Goal: Task Accomplishment & Management: Use online tool/utility

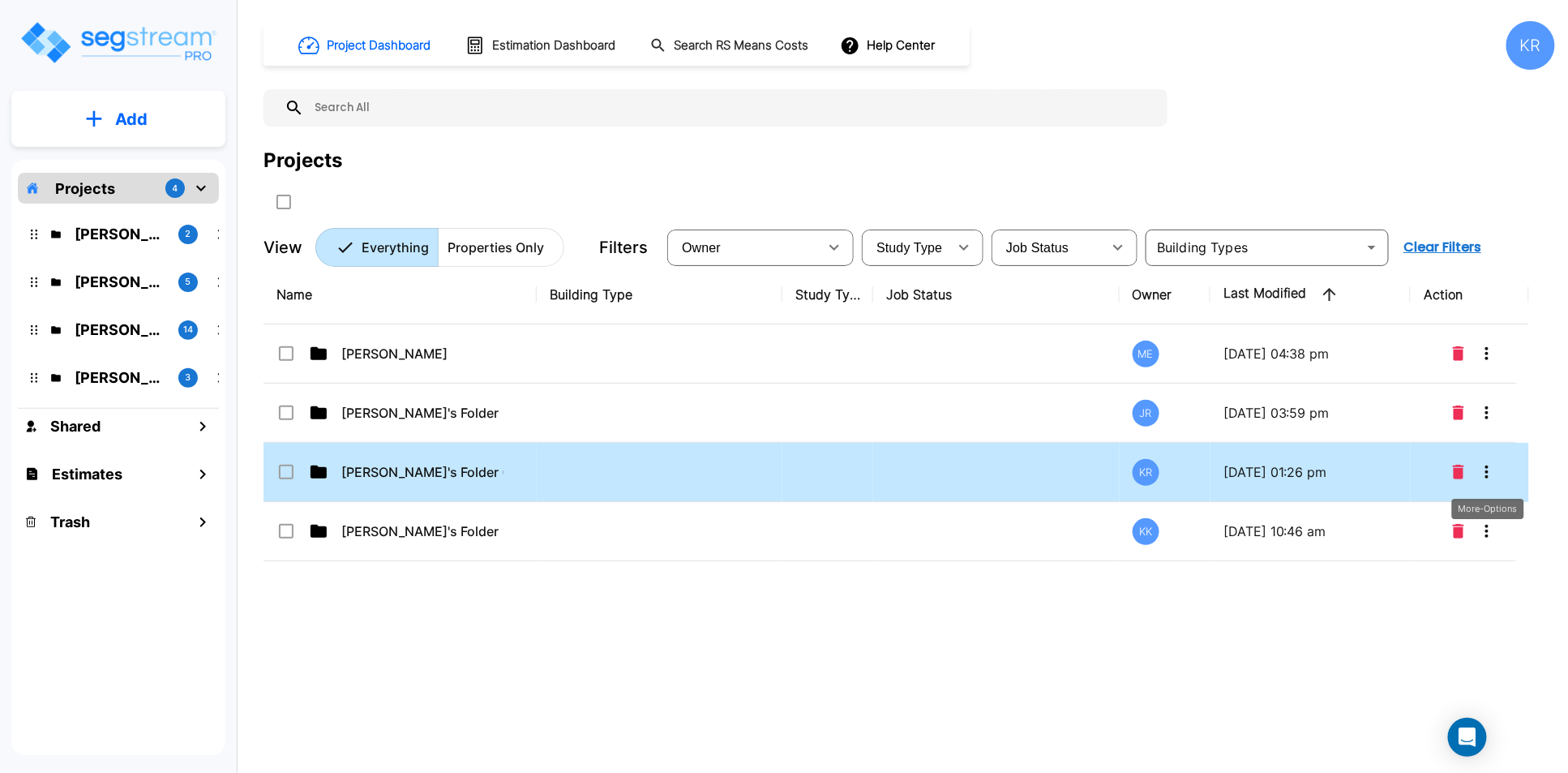
click at [1160, 463] on icon "More-Options" at bounding box center [1486, 472] width 19 height 19
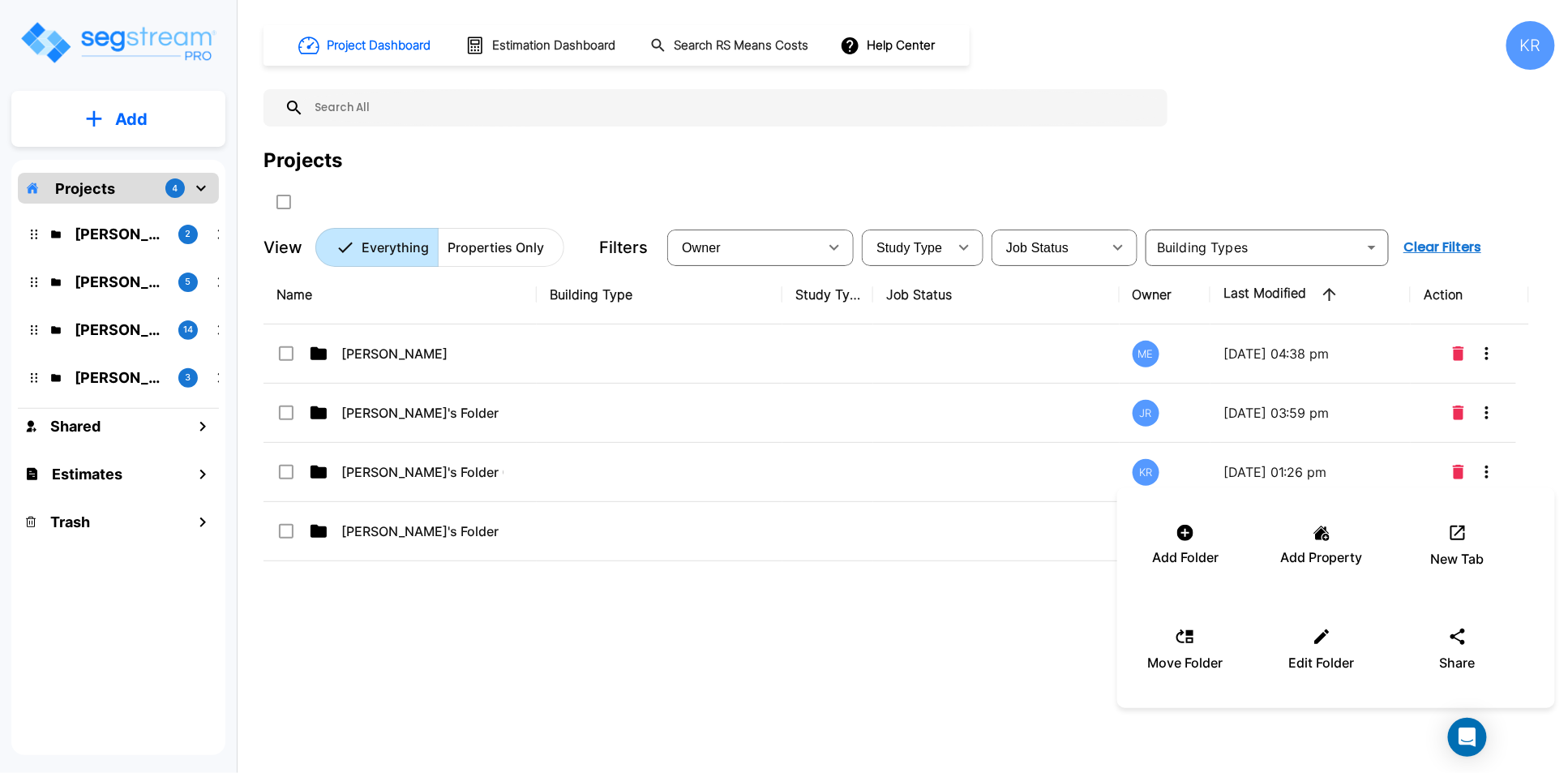
click at [338, 472] on div at bounding box center [784, 386] width 1568 height 773
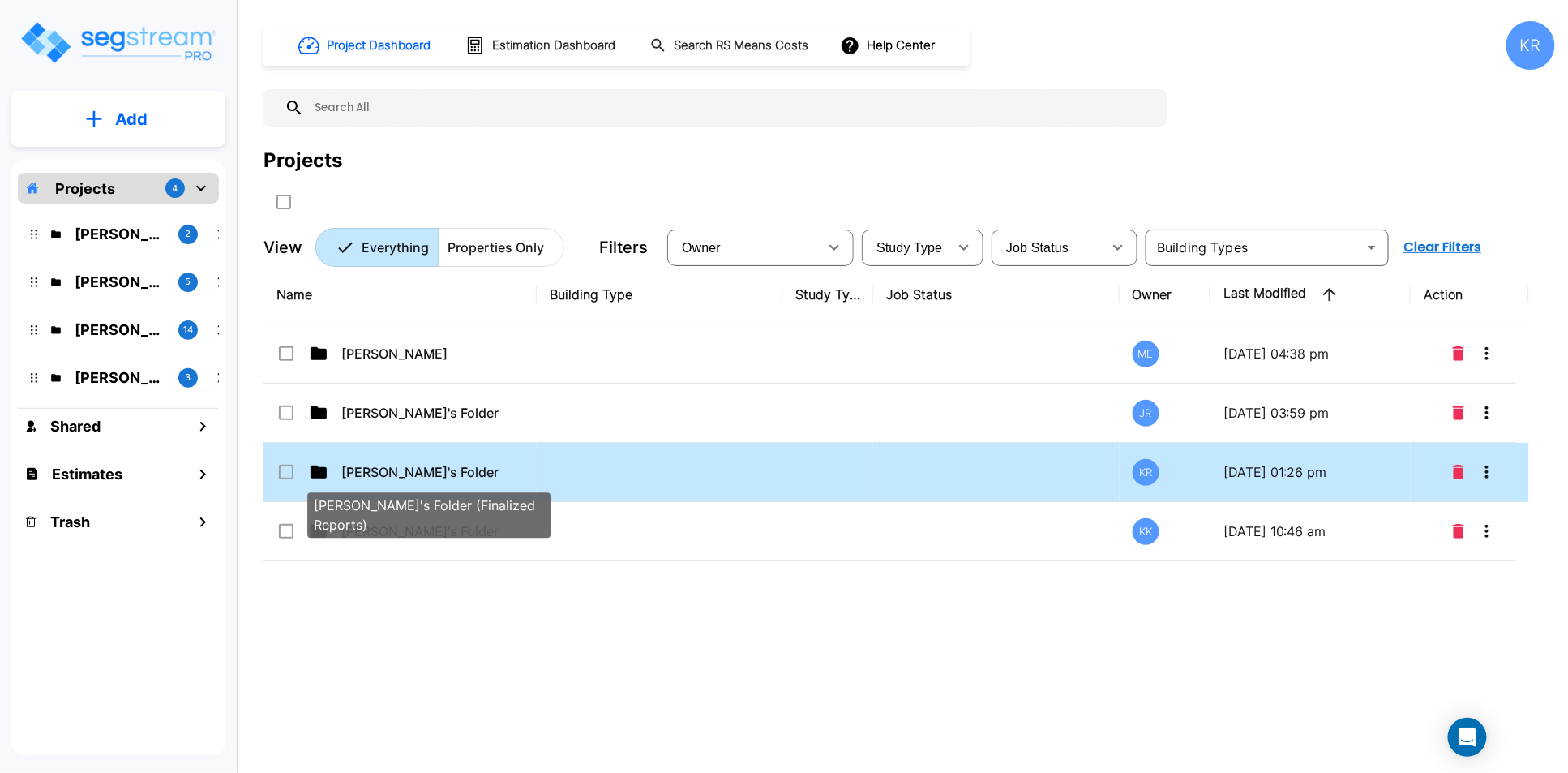
click at [347, 472] on p "[PERSON_NAME]'s Folder (Finalized Reports)" at bounding box center [423, 472] width 162 height 19
checkbox input "true"
click at [347, 472] on p "[PERSON_NAME]'s Folder (Finalized Reports)" at bounding box center [423, 472] width 162 height 19
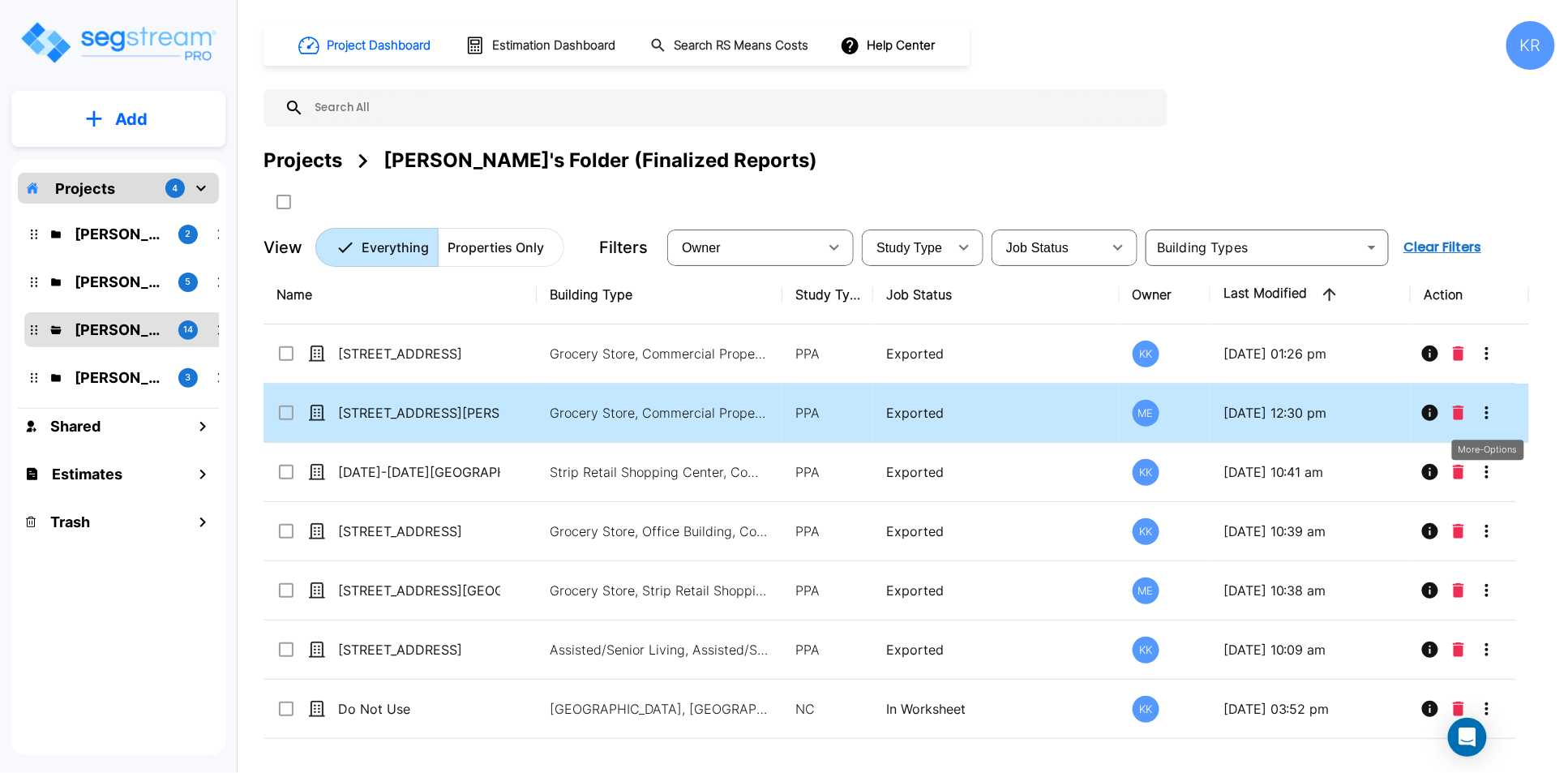
click at [1160, 411] on icon "More-Options" at bounding box center [1486, 413] width 19 height 19
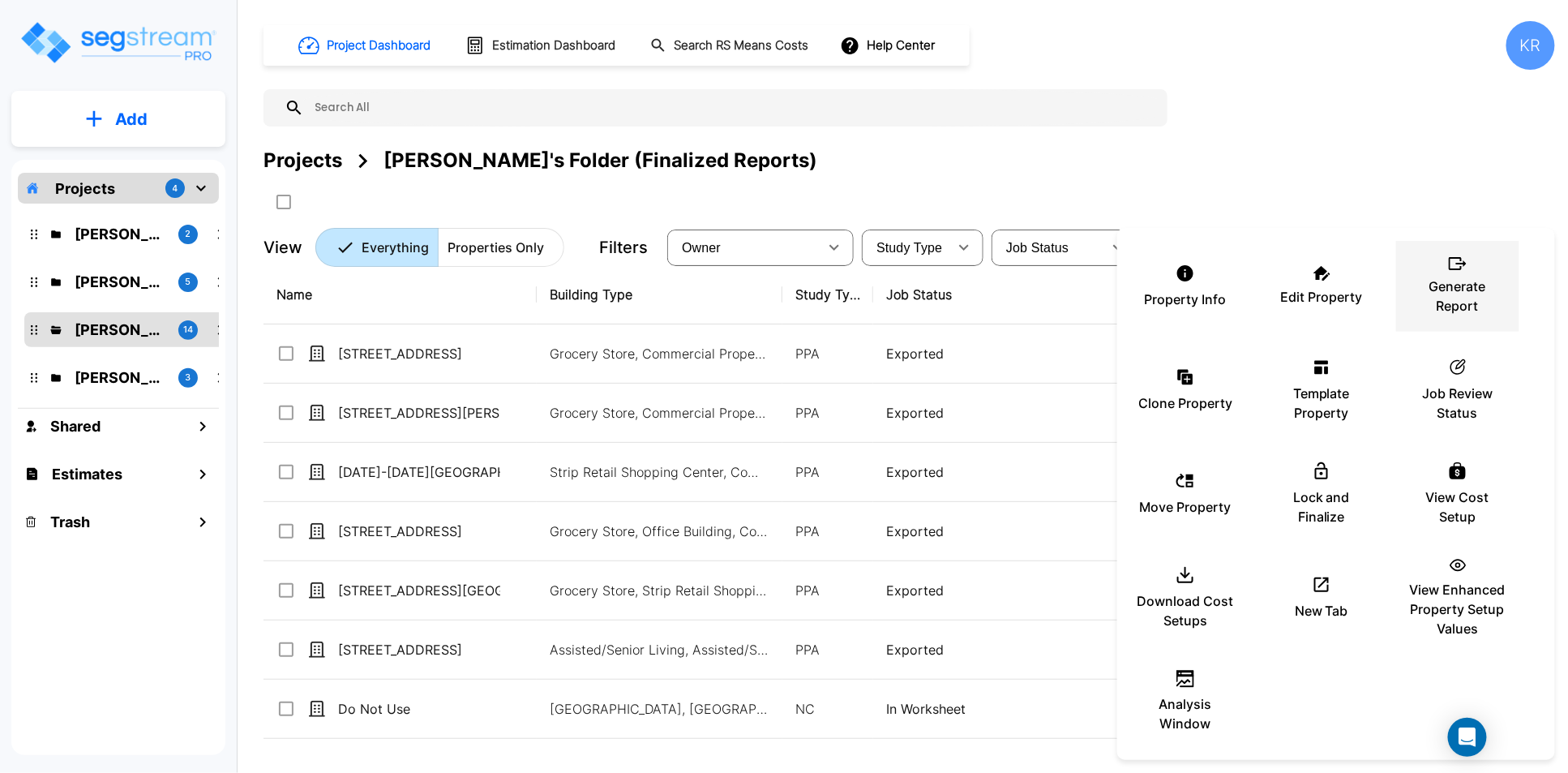
click at [1160, 285] on p "Generate Report" at bounding box center [1457, 296] width 97 height 39
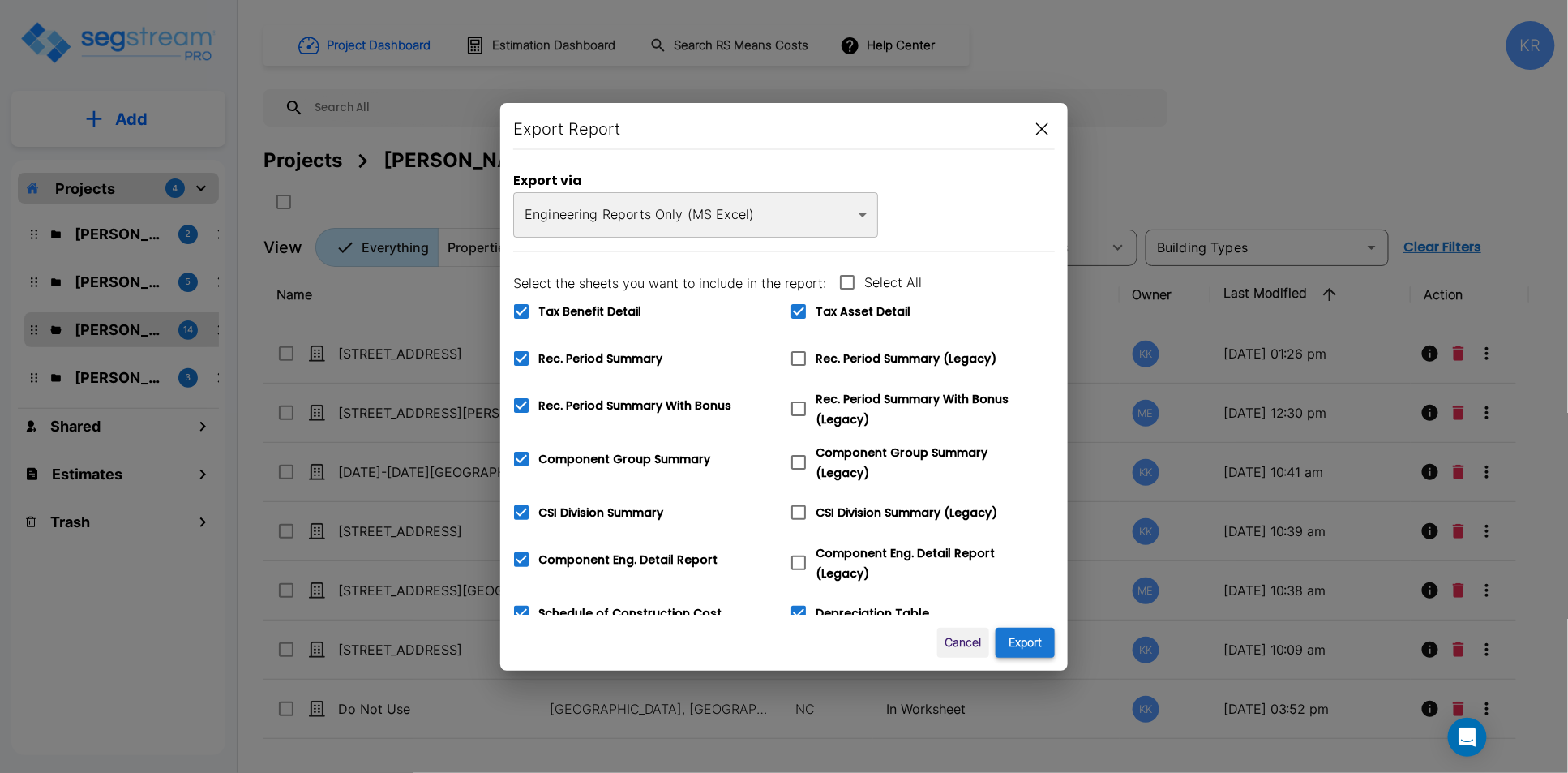
click at [1028, 644] on button "Export" at bounding box center [1025, 642] width 59 height 30
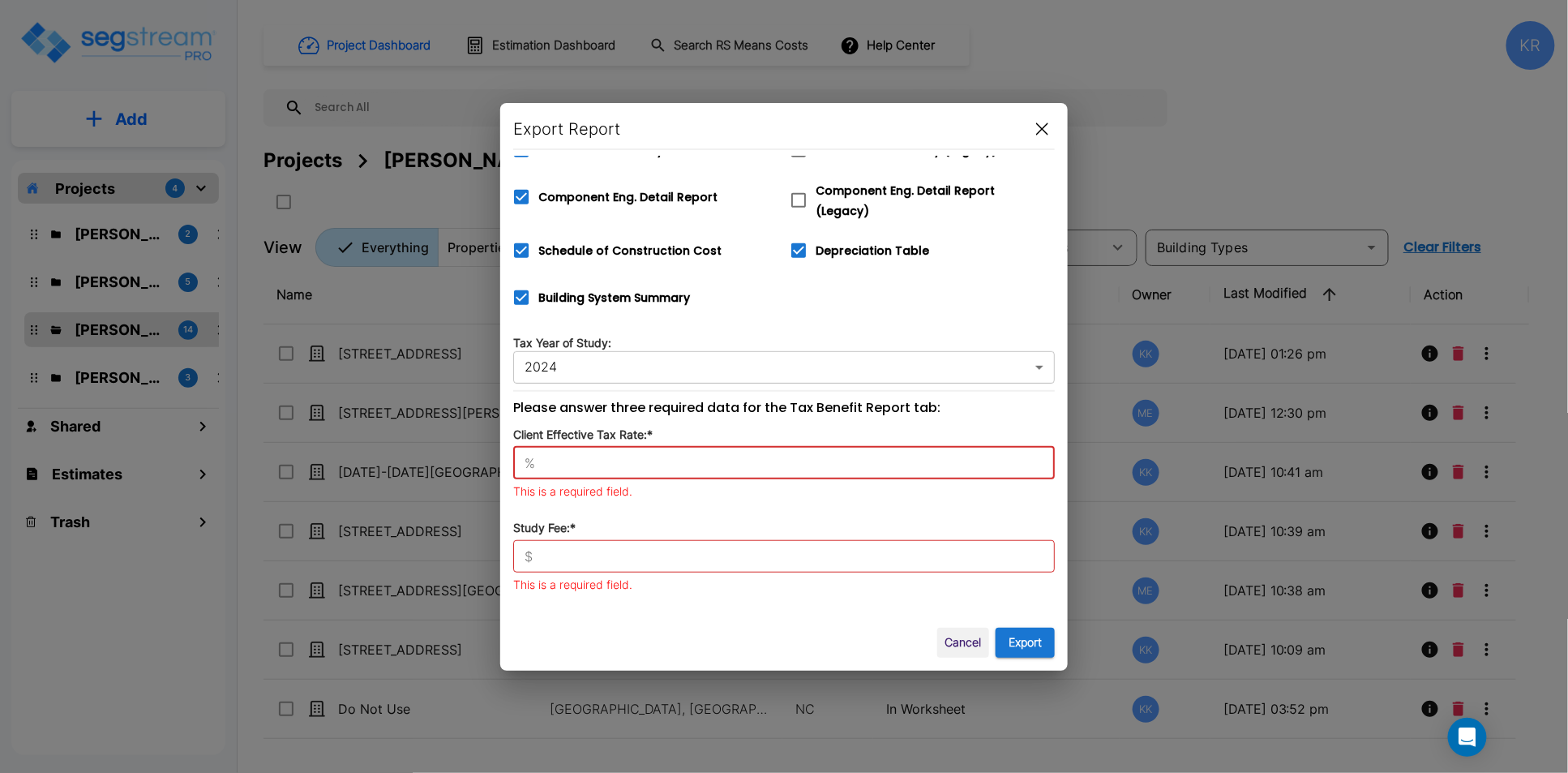
click at [612, 456] on input "text" at bounding box center [798, 463] width 513 height 16
type input "42"
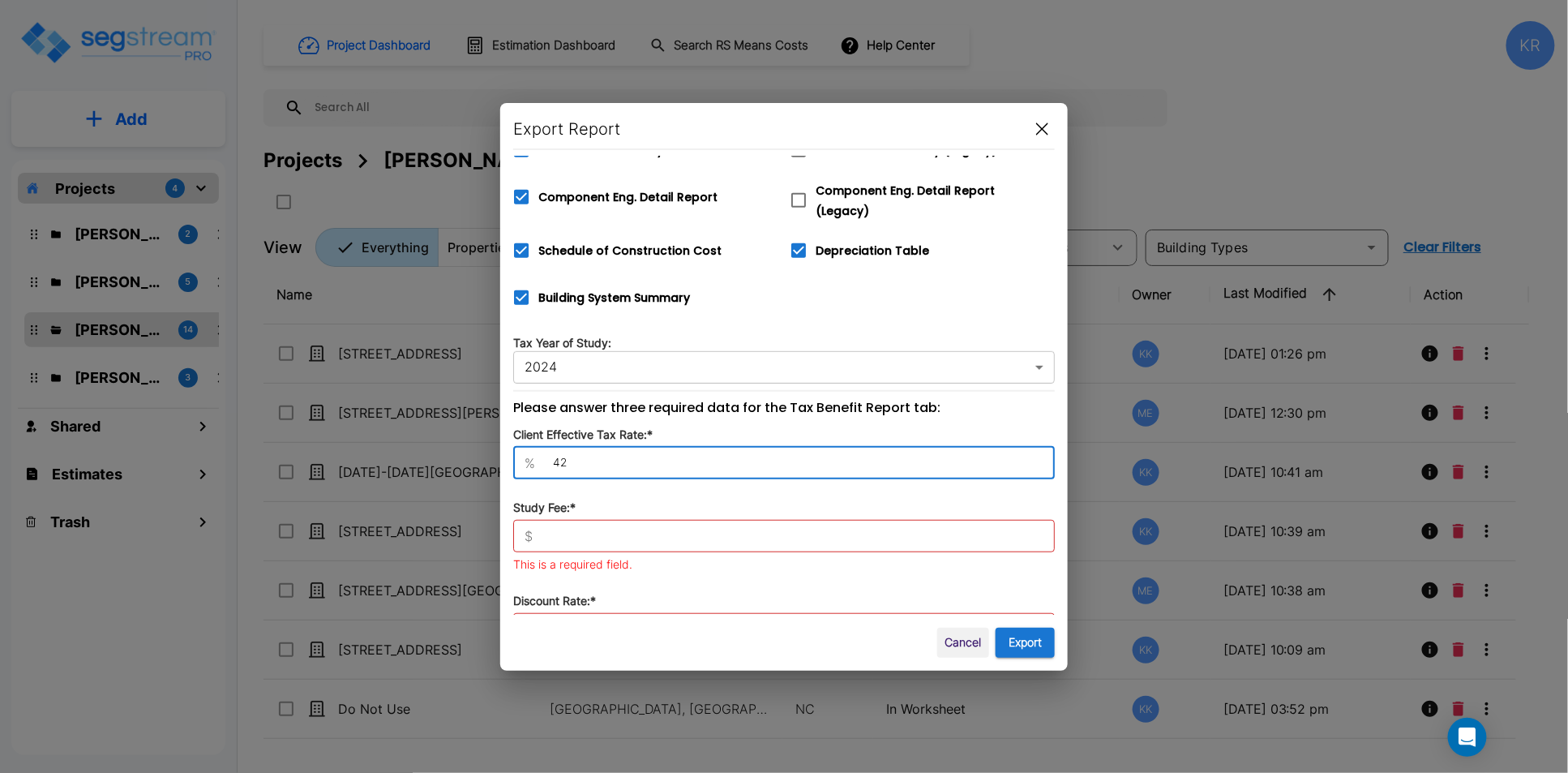
click at [589, 528] on input "text" at bounding box center [797, 535] width 516 height 16
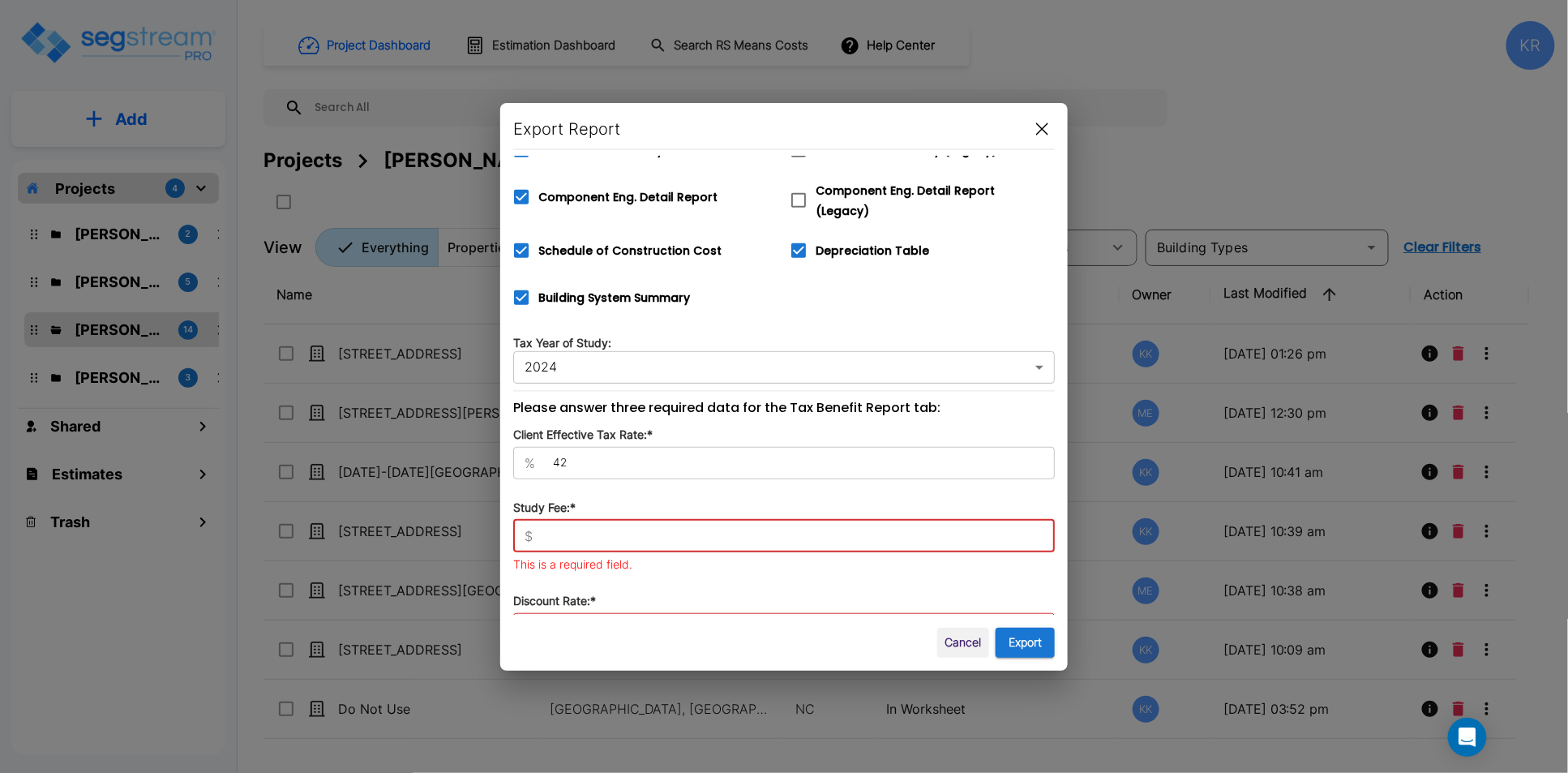
type input "5,000"
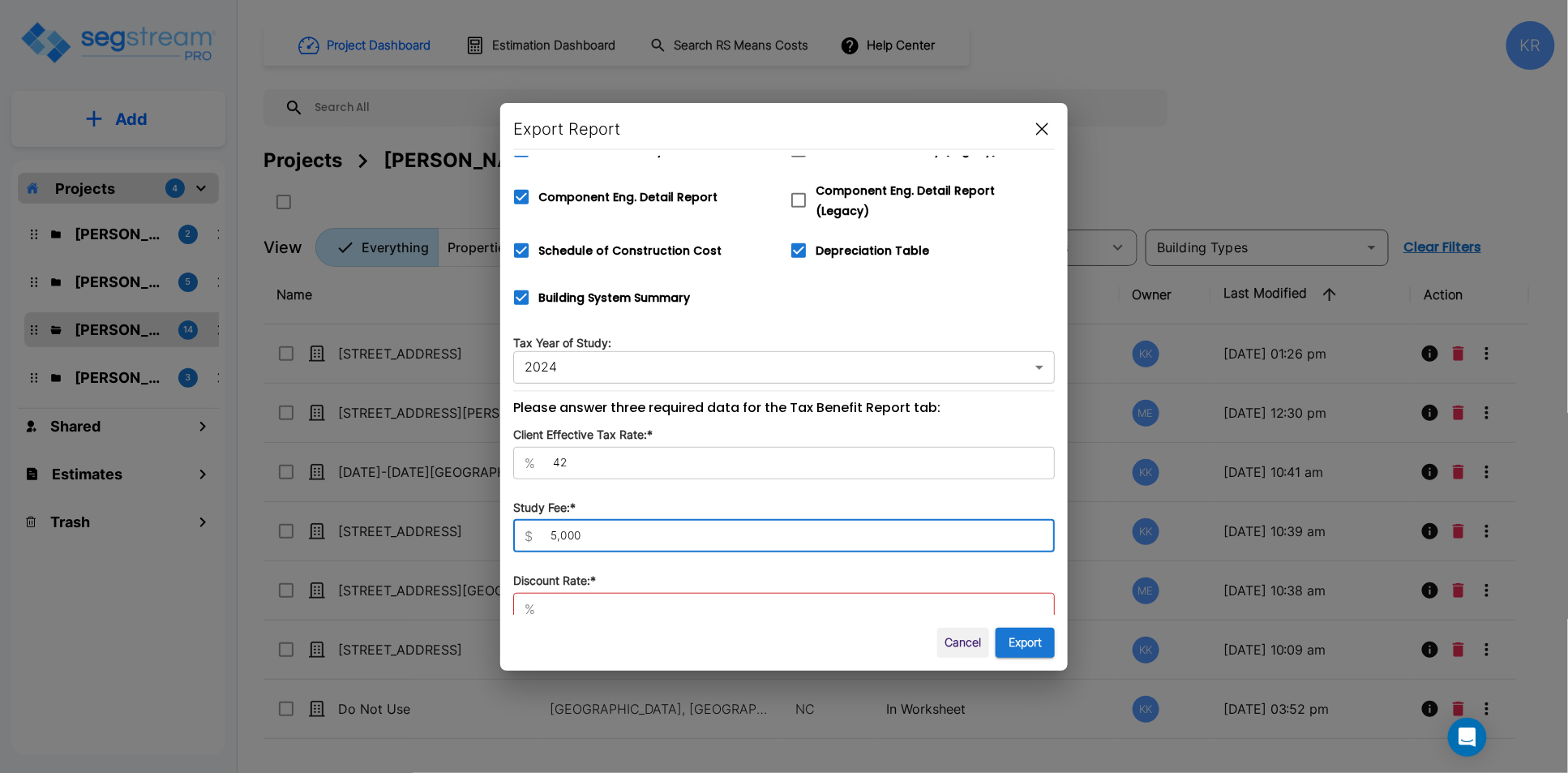
click at [546, 606] on input "text" at bounding box center [798, 609] width 513 height 16
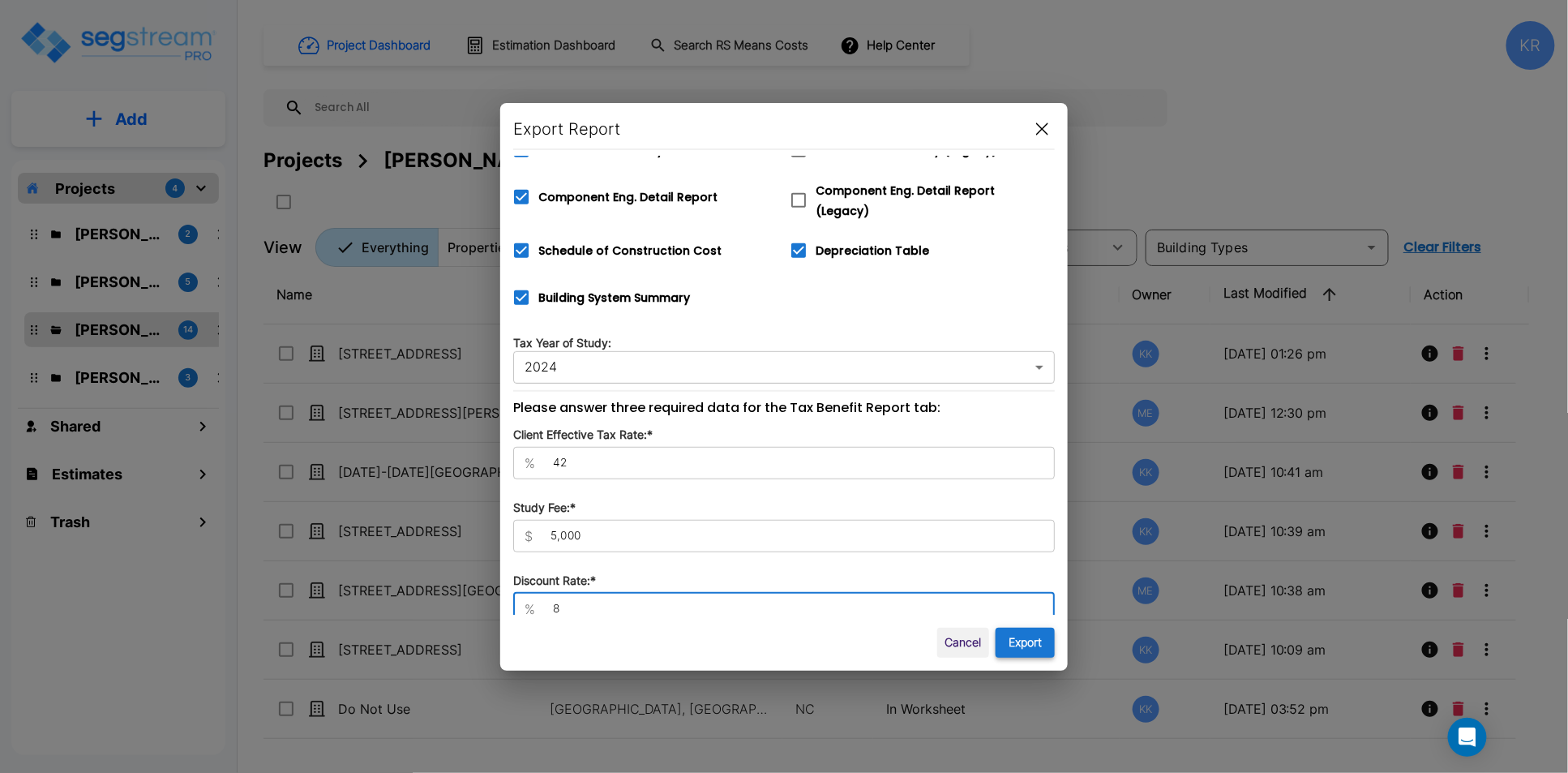
type input "8"
click at [1018, 650] on button "Export" at bounding box center [1025, 642] width 59 height 30
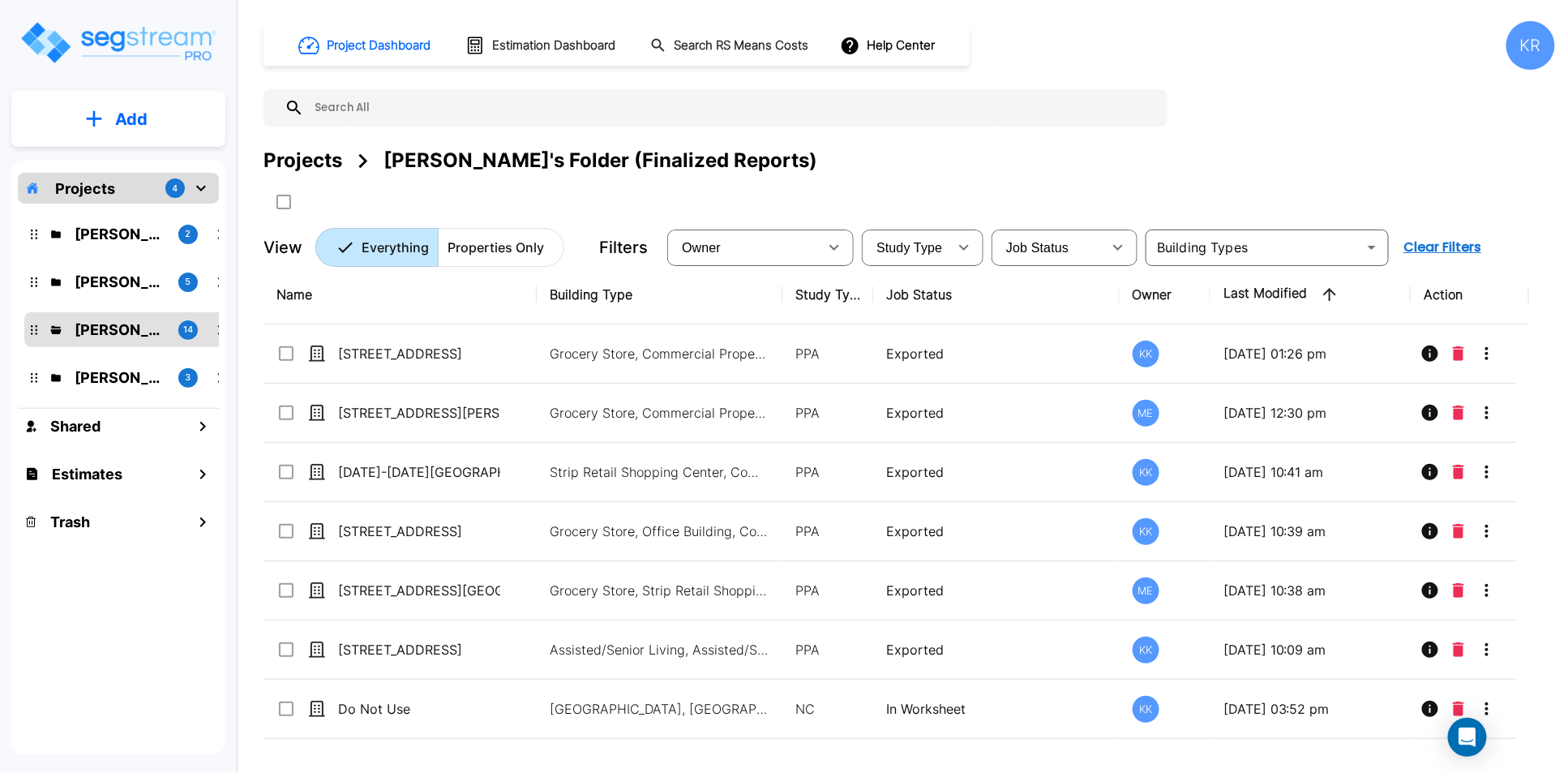
click at [1160, 183] on div "Projects [PERSON_NAME]'s Folder (Finalized Reports)" at bounding box center [910, 181] width 1292 height 69
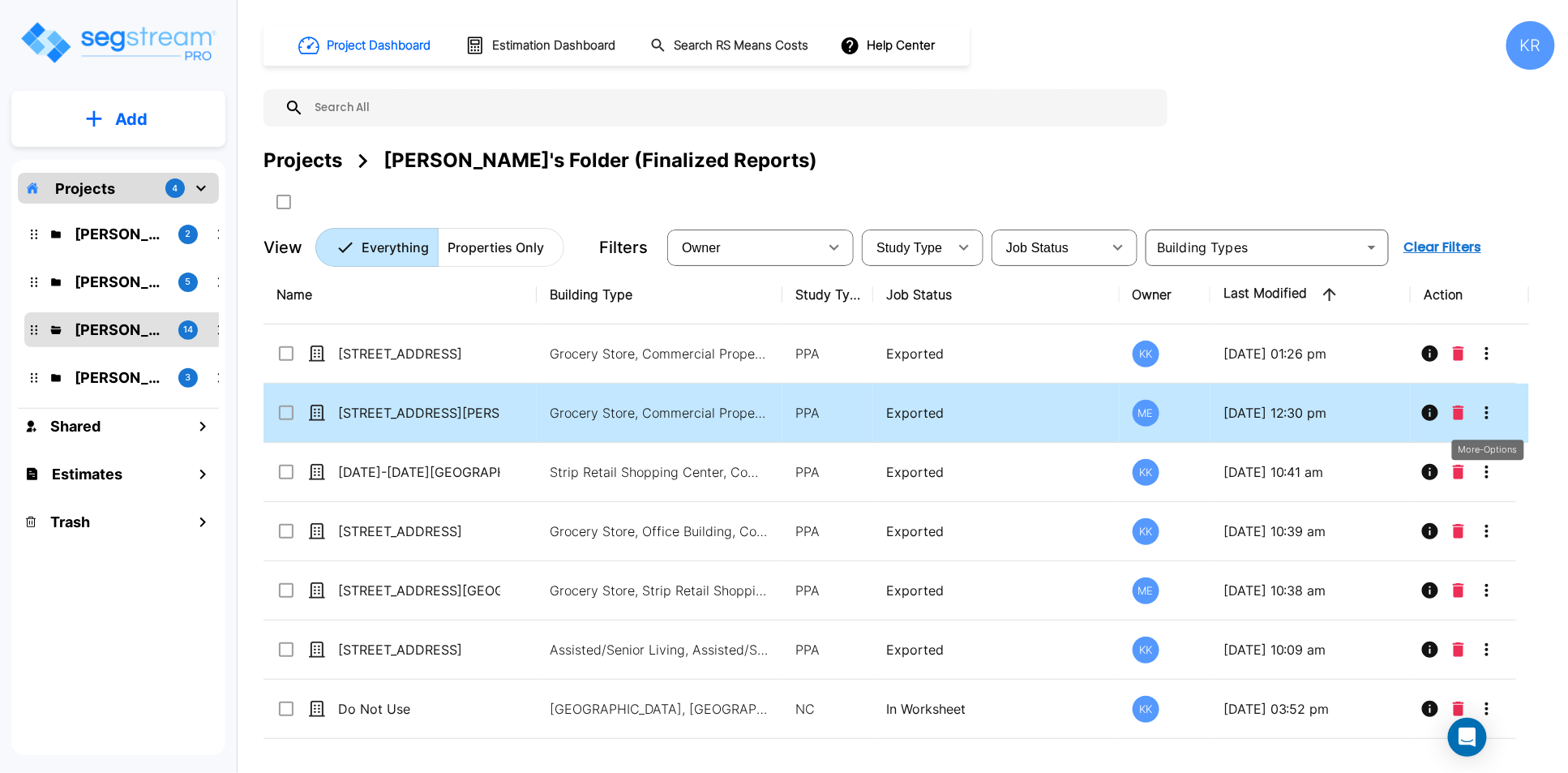
click at [1160, 414] on icon "More-Options" at bounding box center [1486, 413] width 19 height 19
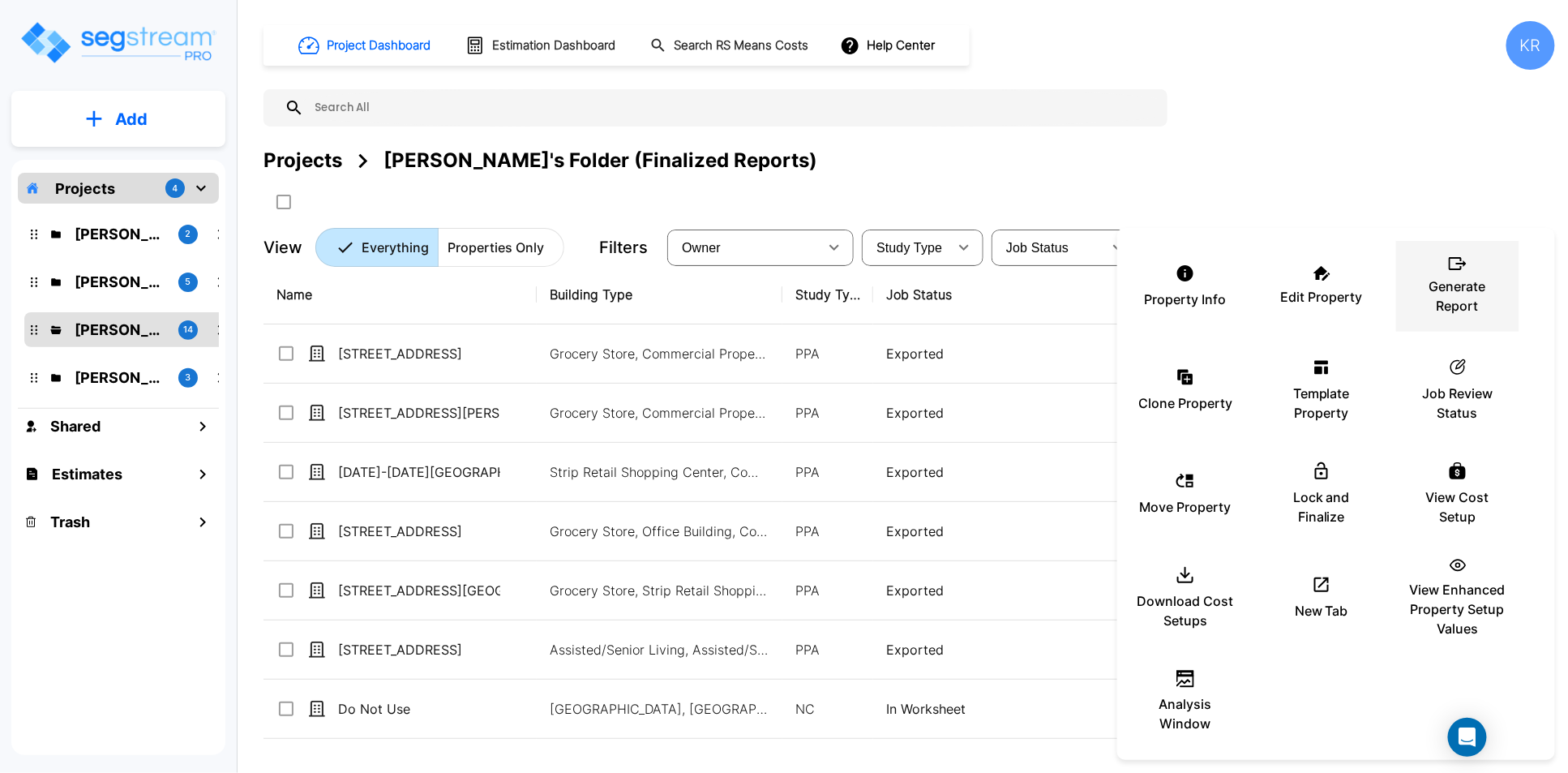
click at [1160, 291] on p "Generate Report" at bounding box center [1457, 296] width 97 height 39
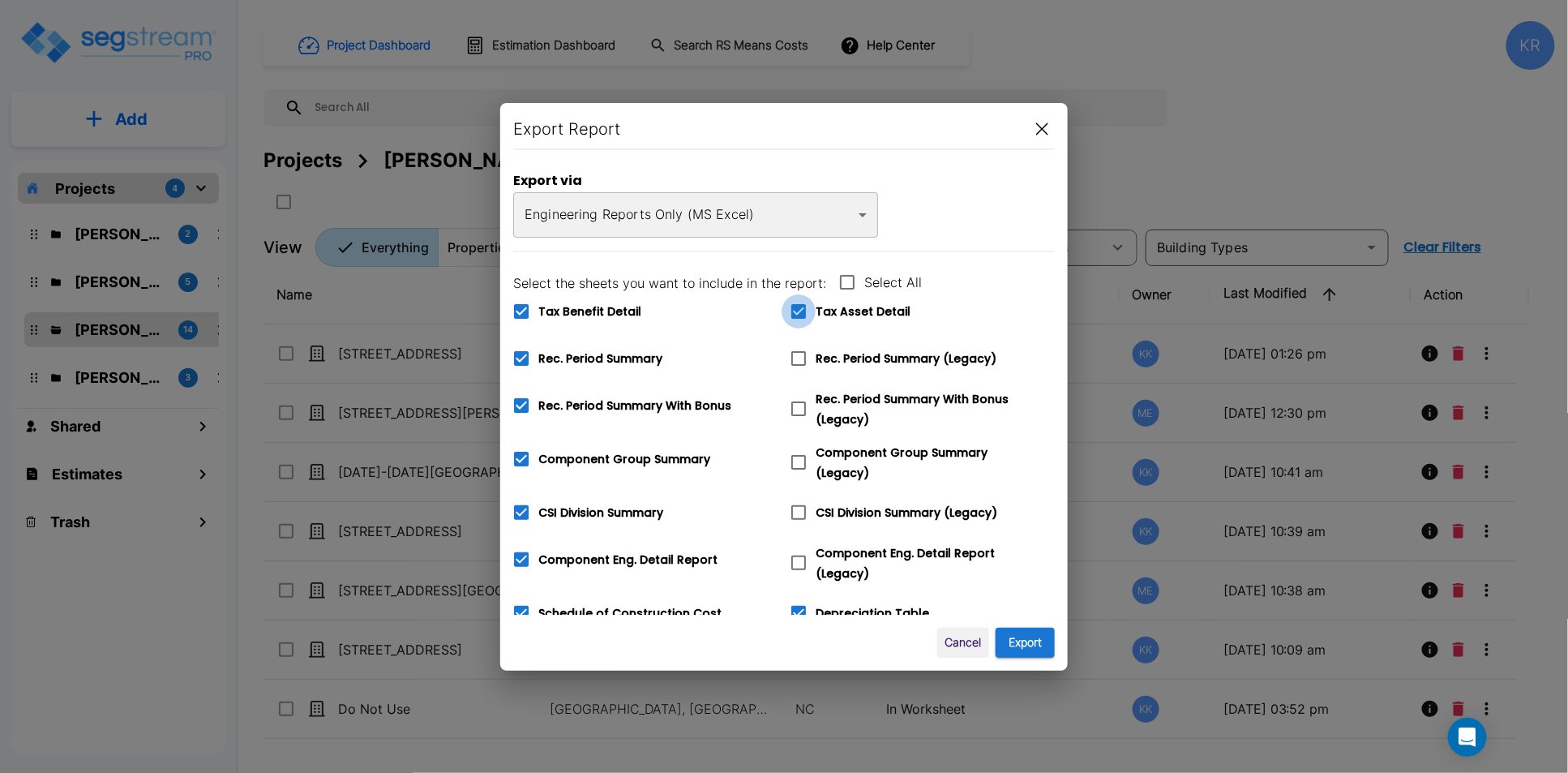
drag, startPoint x: 797, startPoint y: 310, endPoint x: 635, endPoint y: 305, distance: 162.1
click at [797, 310] on icon at bounding box center [798, 311] width 14 height 14
click at [797, 308] on input "Tax Asset Detail" at bounding box center [789, 301] width 16 height 14
checkbox input "false"
click at [527, 315] on icon at bounding box center [521, 311] width 14 height 14
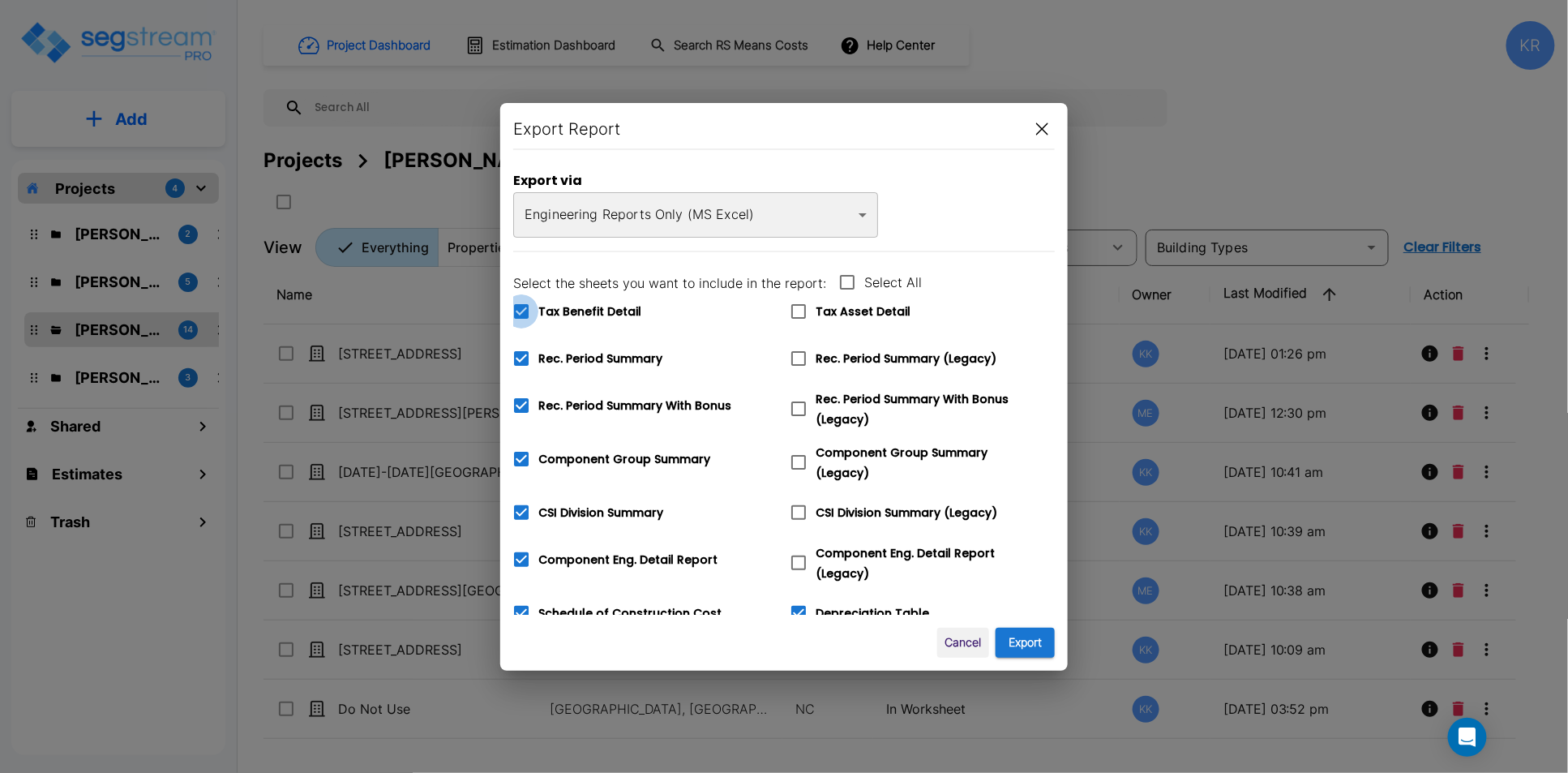
click at [521, 308] on input "Tax Benefit Detail" at bounding box center [512, 301] width 16 height 14
checkbox input "false"
drag, startPoint x: 530, startPoint y: 356, endPoint x: 522, endPoint y: 388, distance: 33.0
click at [530, 358] on icon at bounding box center [521, 358] width 19 height 19
click at [521, 355] on input "Rec. Period Summary" at bounding box center [512, 348] width 16 height 14
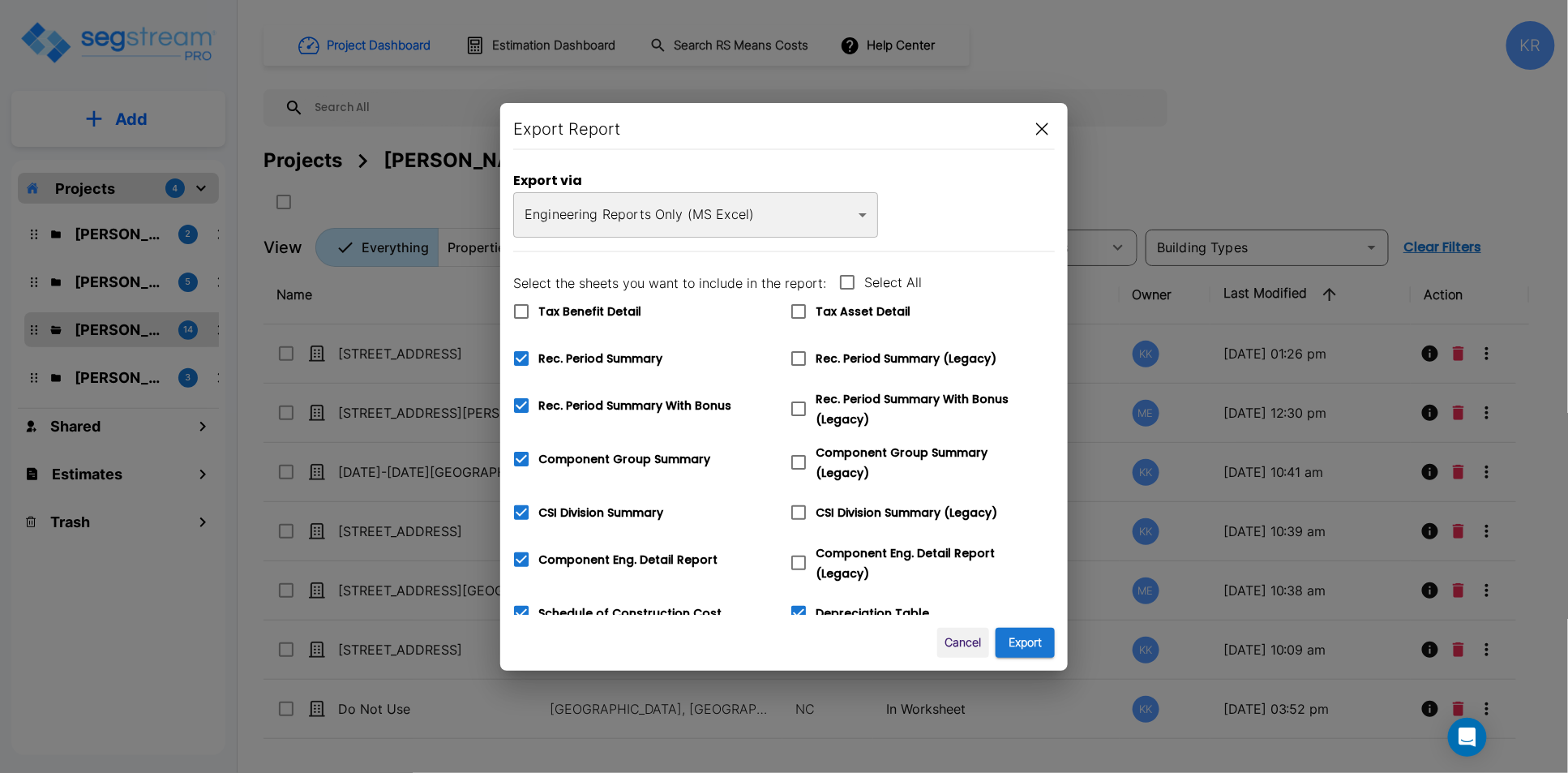
checkbox input "false"
click at [521, 402] on icon at bounding box center [521, 405] width 14 height 14
click at [521, 402] on input "Rec. Period Summary With Bonus" at bounding box center [512, 395] width 16 height 14
checkbox input "false"
checkbox input "true"
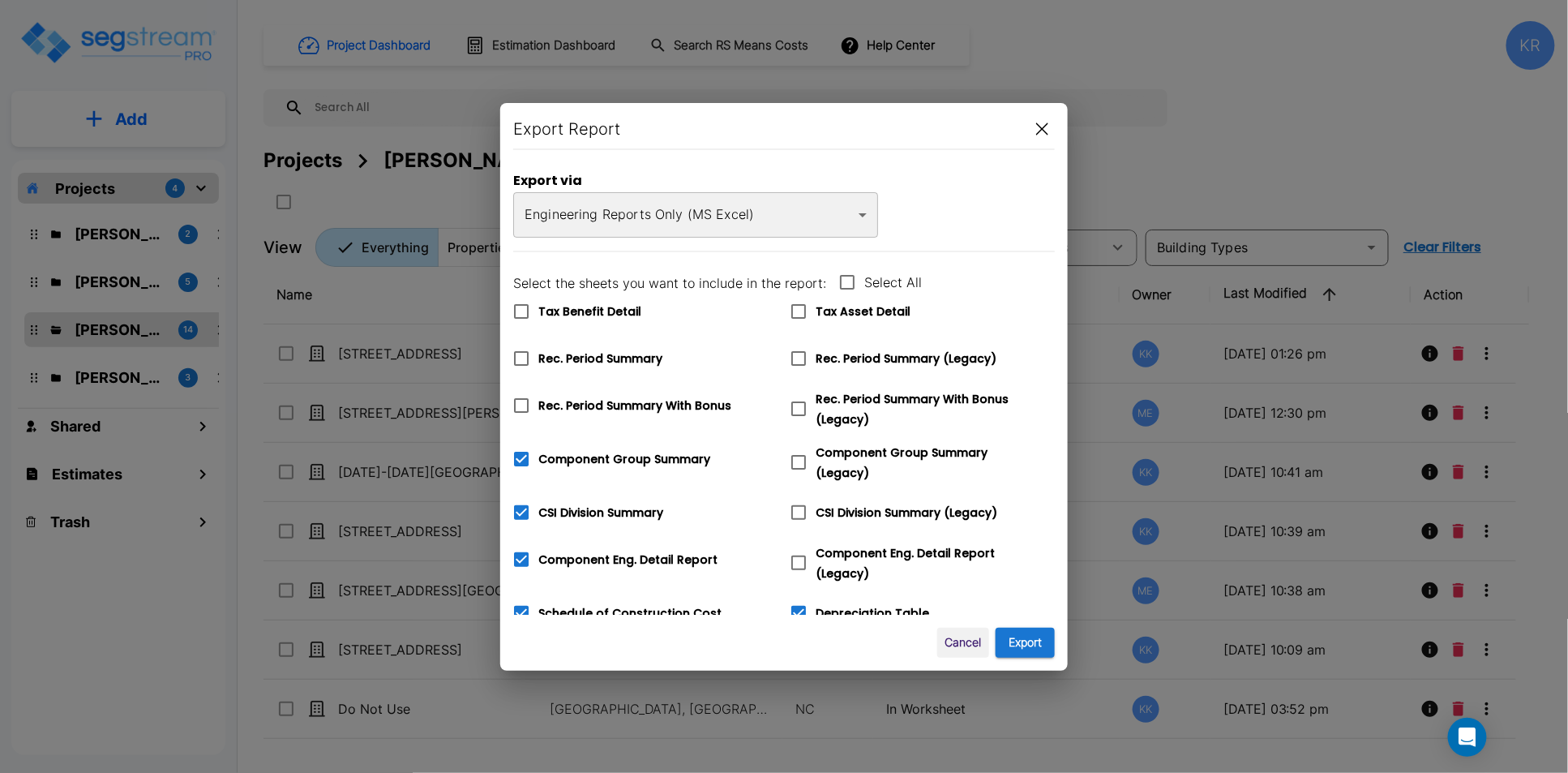
checkbox input "true"
click at [521, 458] on icon at bounding box center [521, 458] width 14 height 14
click at [521, 456] on input "Component Group Summary" at bounding box center [512, 449] width 16 height 14
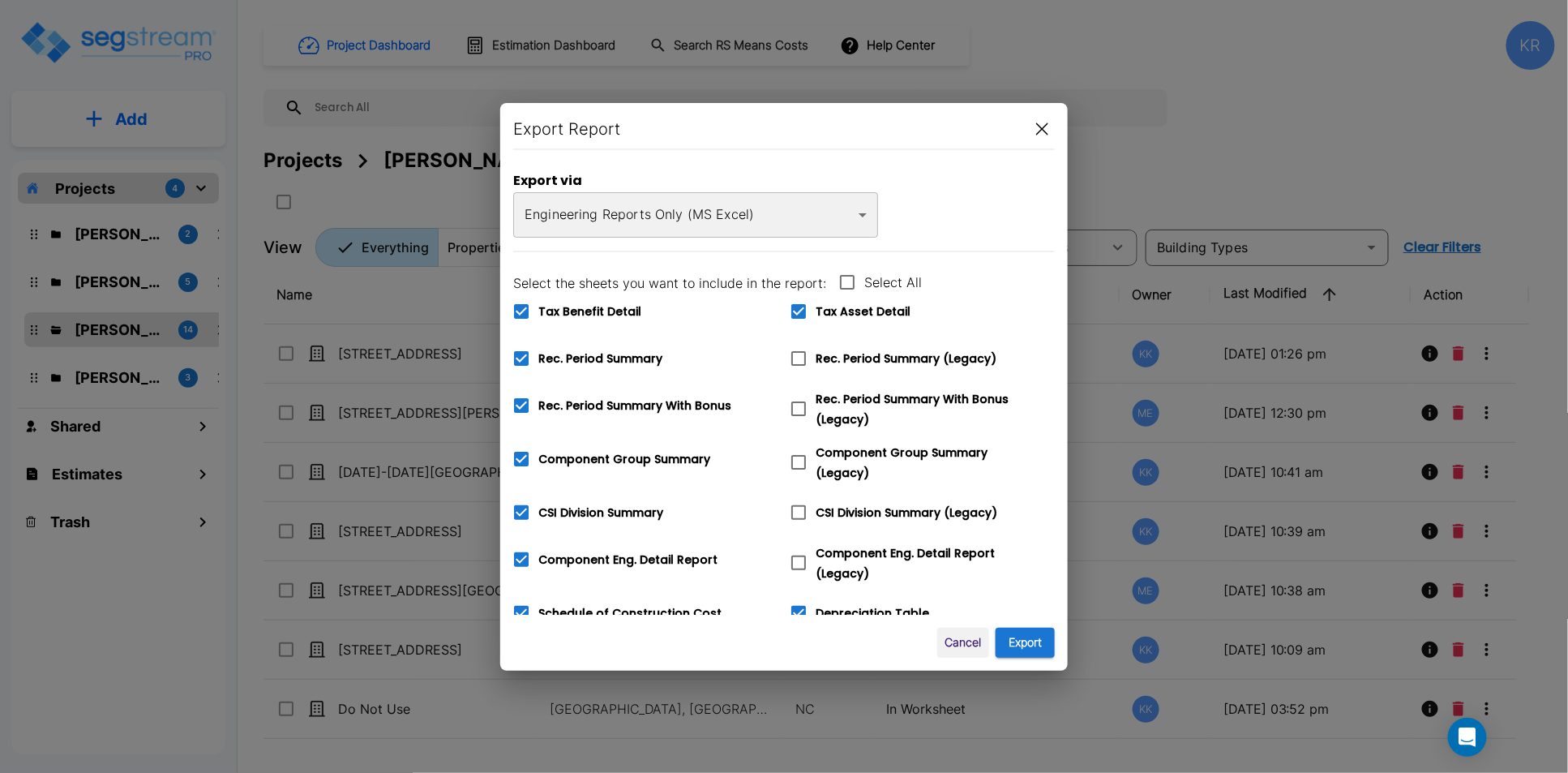
checkbox input "false"
click at [522, 511] on icon at bounding box center [521, 513] width 14 height 14
click at [521, 509] on input "CSI Division Summary" at bounding box center [512, 502] width 16 height 14
checkbox input "false"
click at [526, 556] on icon at bounding box center [521, 559] width 14 height 14
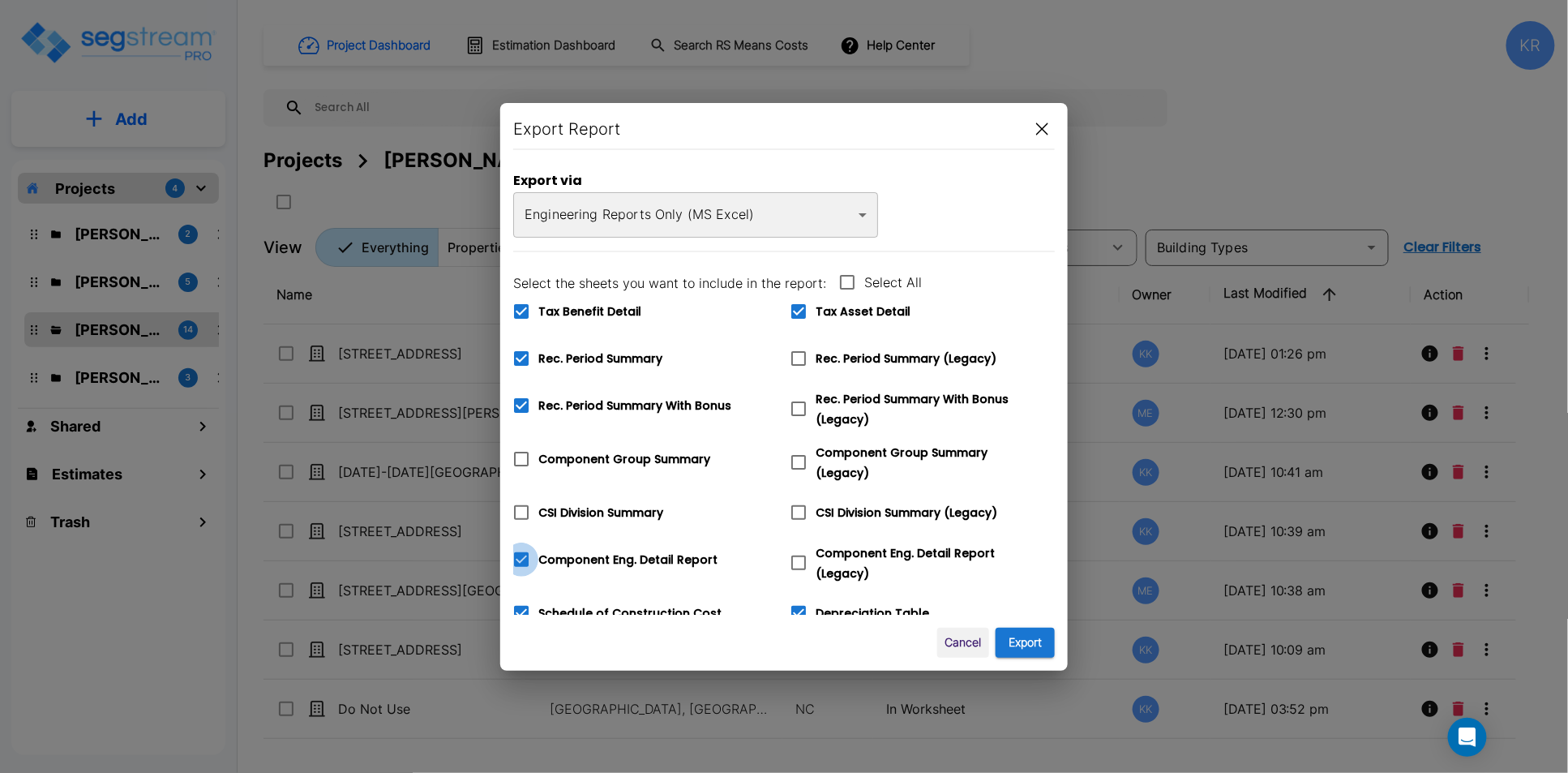
click at [521, 556] on input "Component Eng. Detail Report" at bounding box center [512, 550] width 16 height 14
checkbox input "false"
click at [521, 606] on icon at bounding box center [521, 612] width 14 height 14
click at [521, 598] on input "Schedule of Construction Cost" at bounding box center [512, 603] width 16 height 14
checkbox input "false"
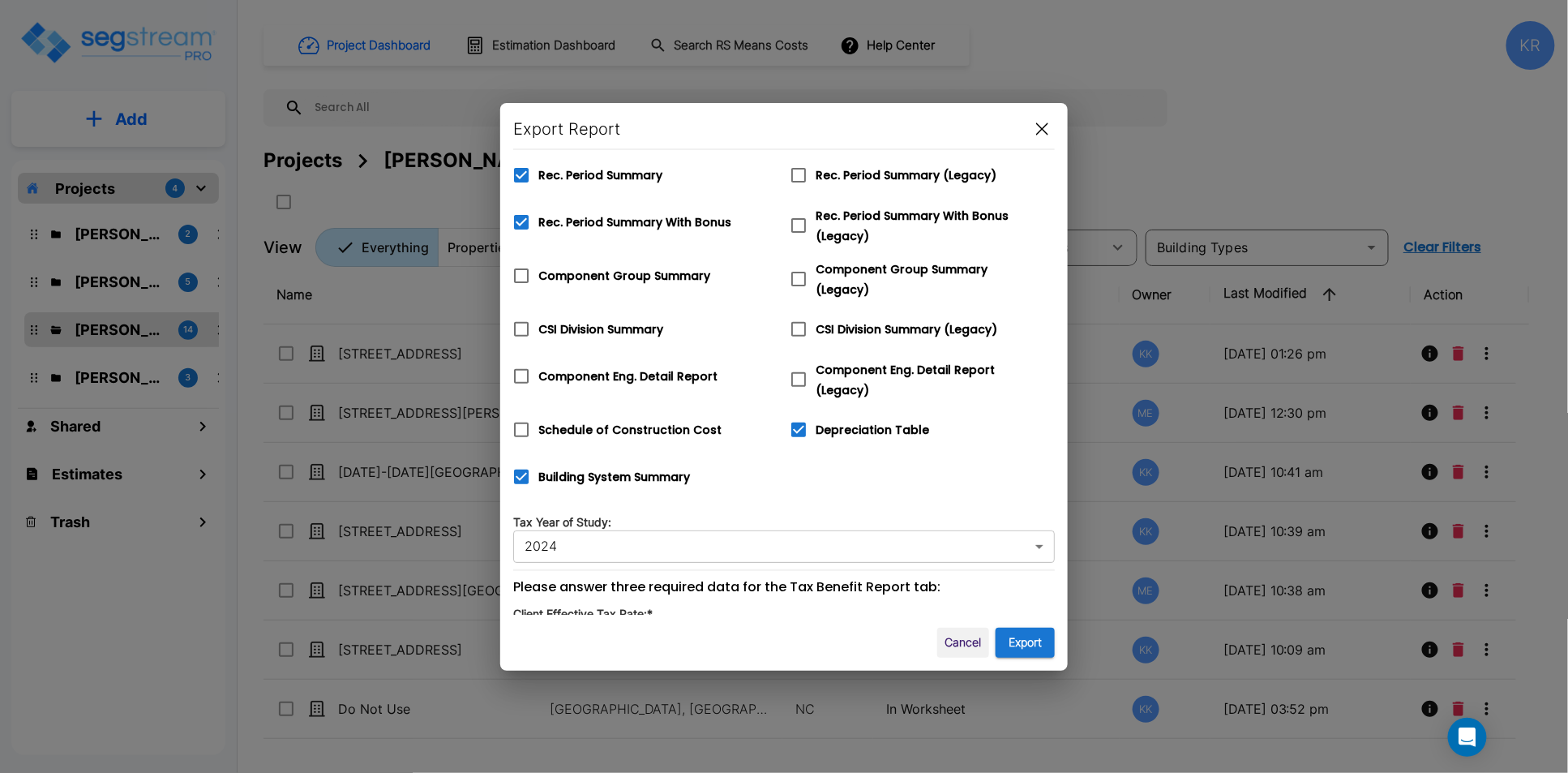
scroll to position [244, 0]
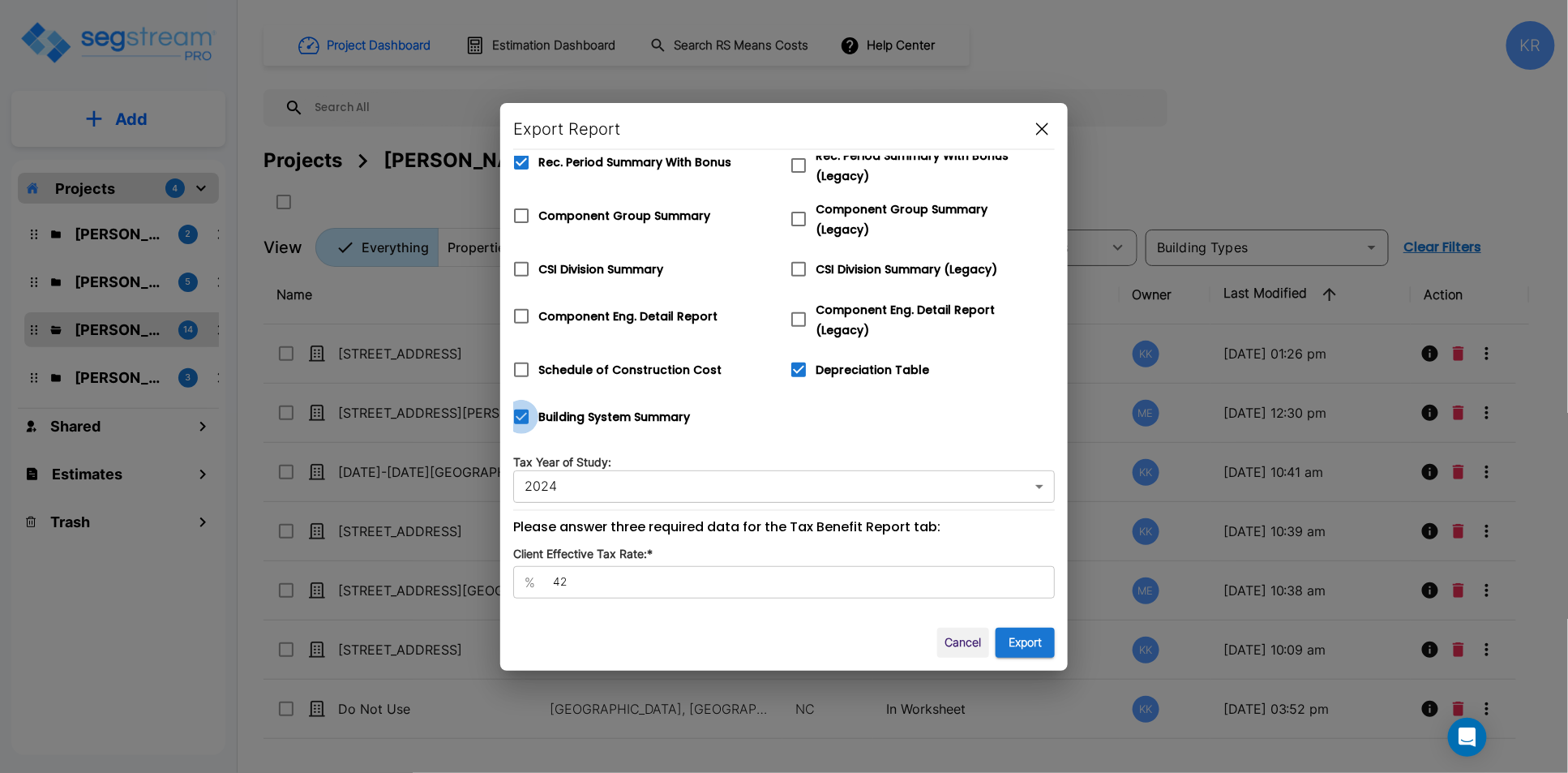
click at [522, 413] on icon at bounding box center [521, 416] width 14 height 14
click at [521, 413] on input "Building System Summary" at bounding box center [512, 407] width 16 height 14
checkbox input "false"
click at [802, 363] on icon at bounding box center [798, 370] width 14 height 14
click at [798, 356] on input "Depreciation Table" at bounding box center [789, 359] width 16 height 14
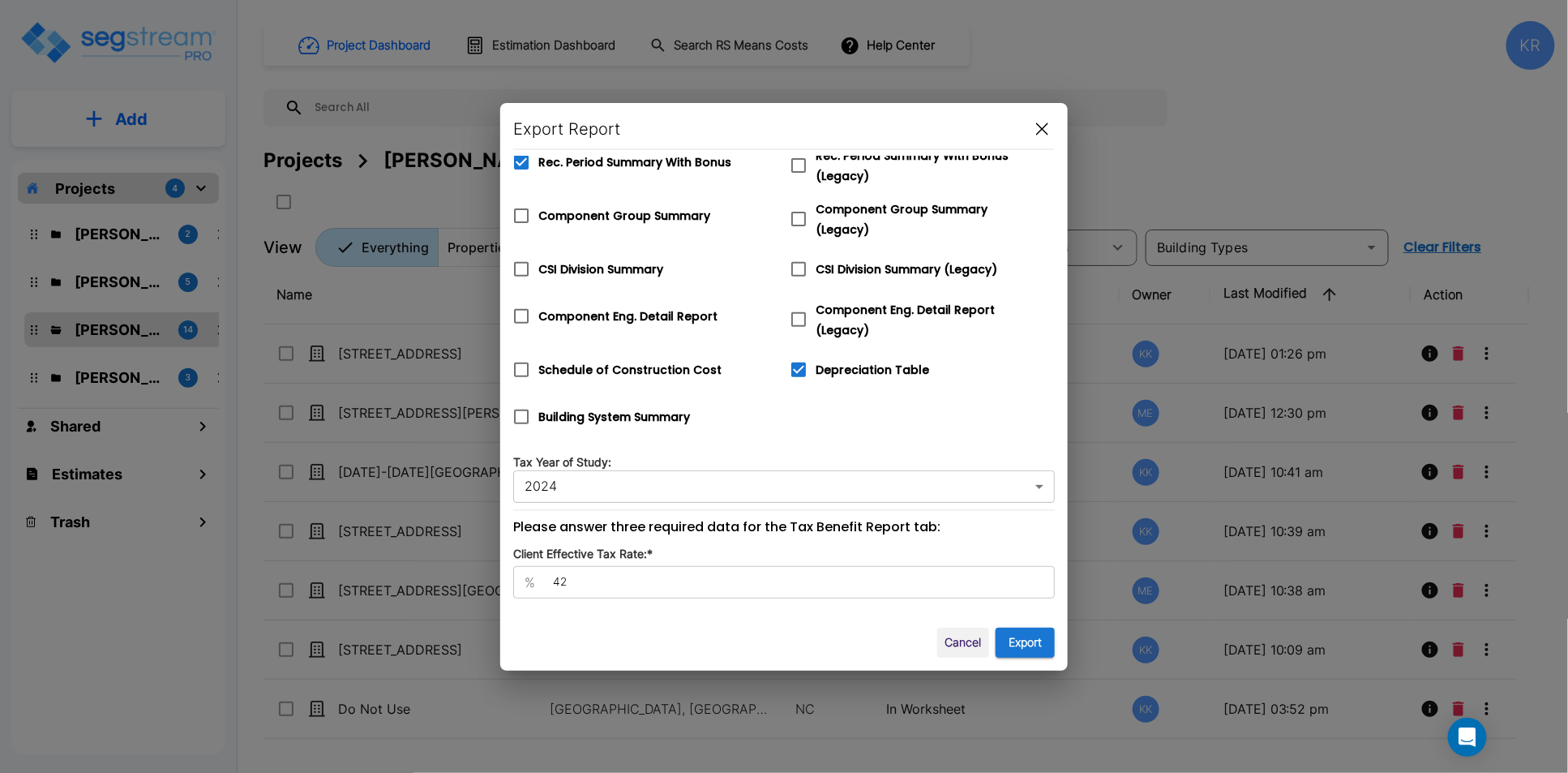
checkbox input "false"
click at [802, 310] on icon at bounding box center [798, 319] width 19 height 19
click at [798, 306] on input "Component Eng. Detail Report (Legacy)" at bounding box center [789, 310] width 16 height 14
checkbox input "true"
click at [800, 260] on icon at bounding box center [798, 269] width 19 height 19
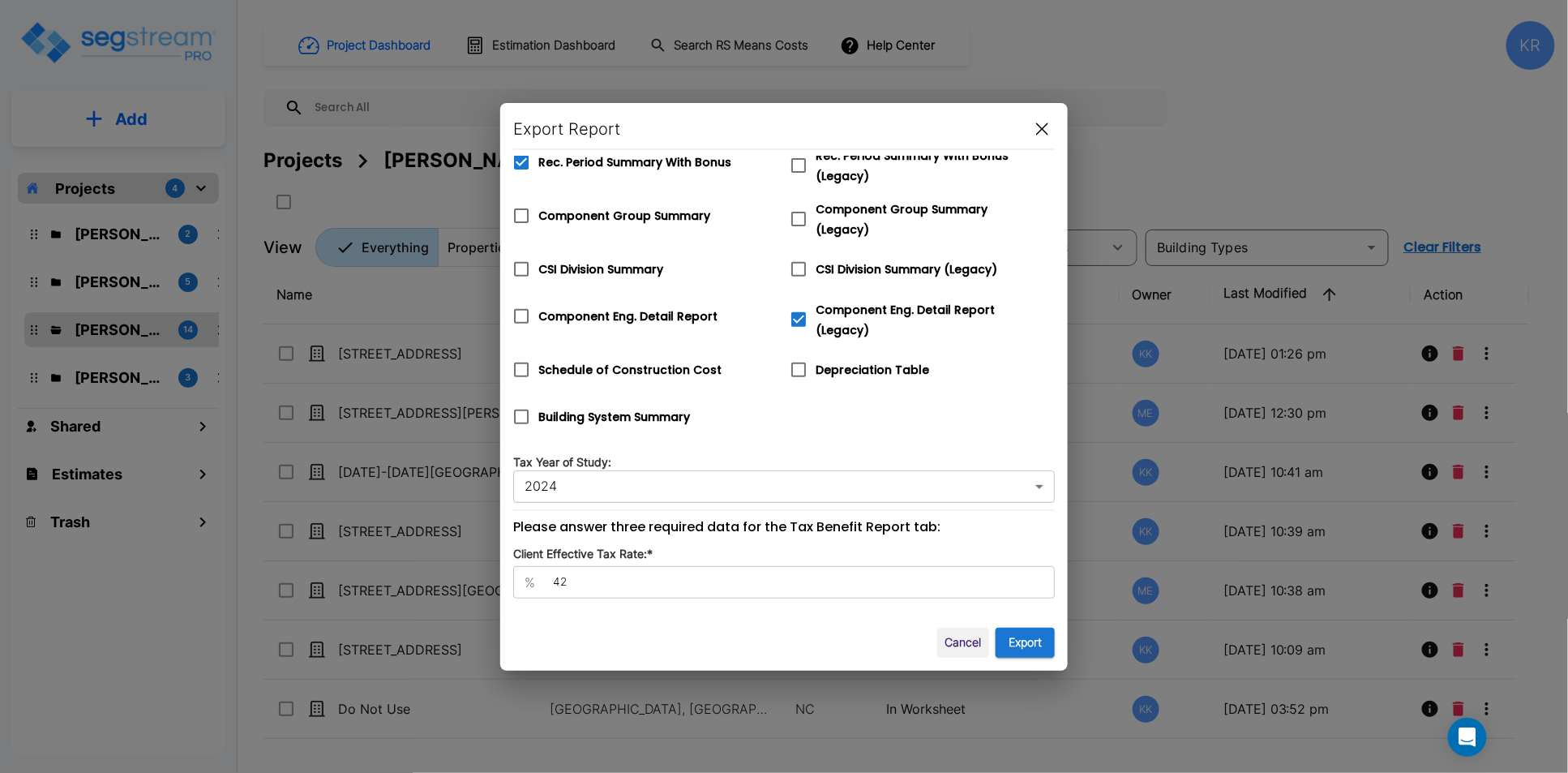
click at [798, 259] on input "CSI Division Summary (Legacy)" at bounding box center [789, 259] width 16 height 14
checkbox input "true"
click at [799, 213] on icon at bounding box center [798, 218] width 19 height 19
click at [798, 213] on input "Component Group Summary (Legacy)" at bounding box center [789, 209] width 16 height 14
checkbox input "true"
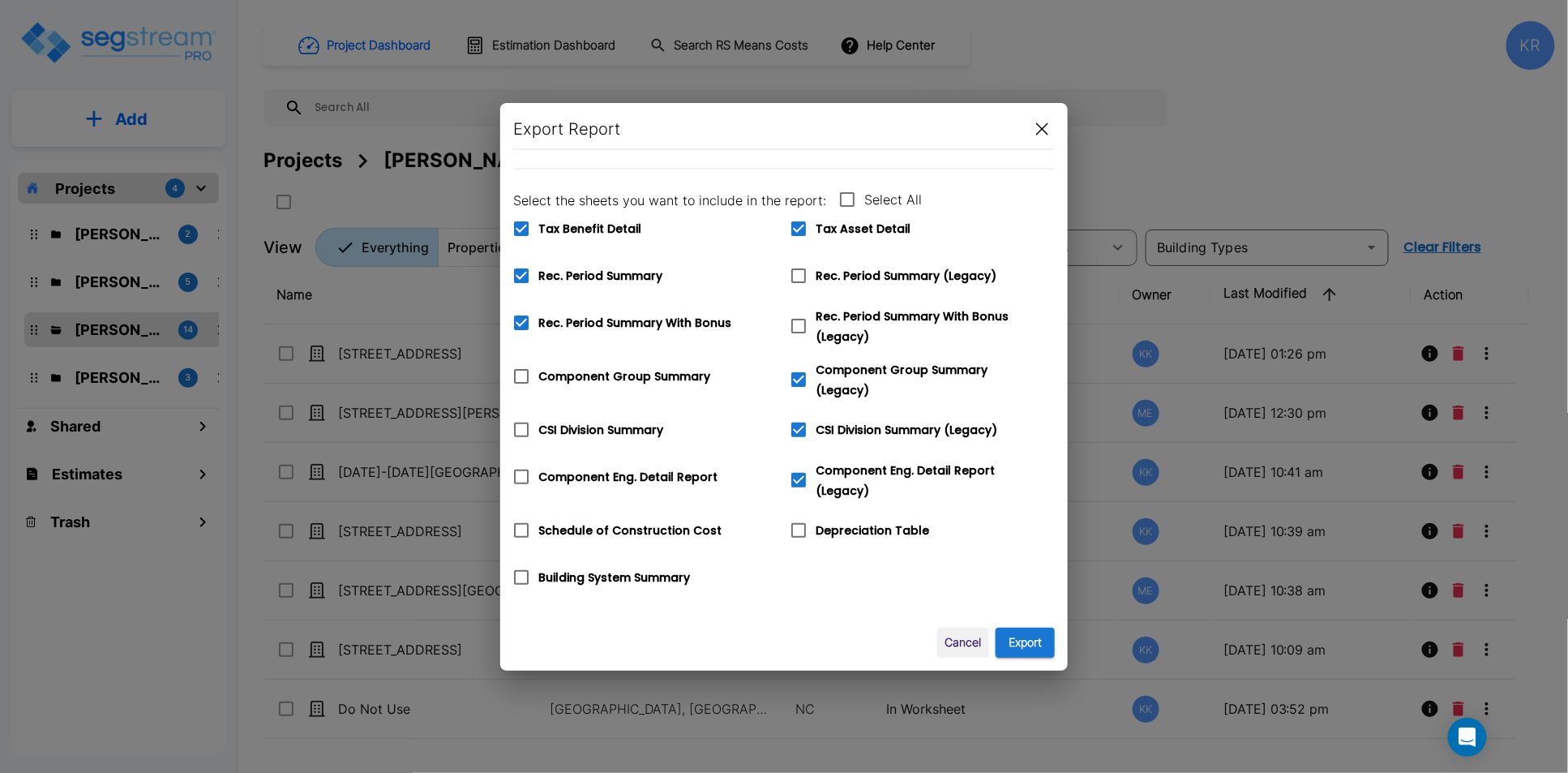
scroll to position [80, 0]
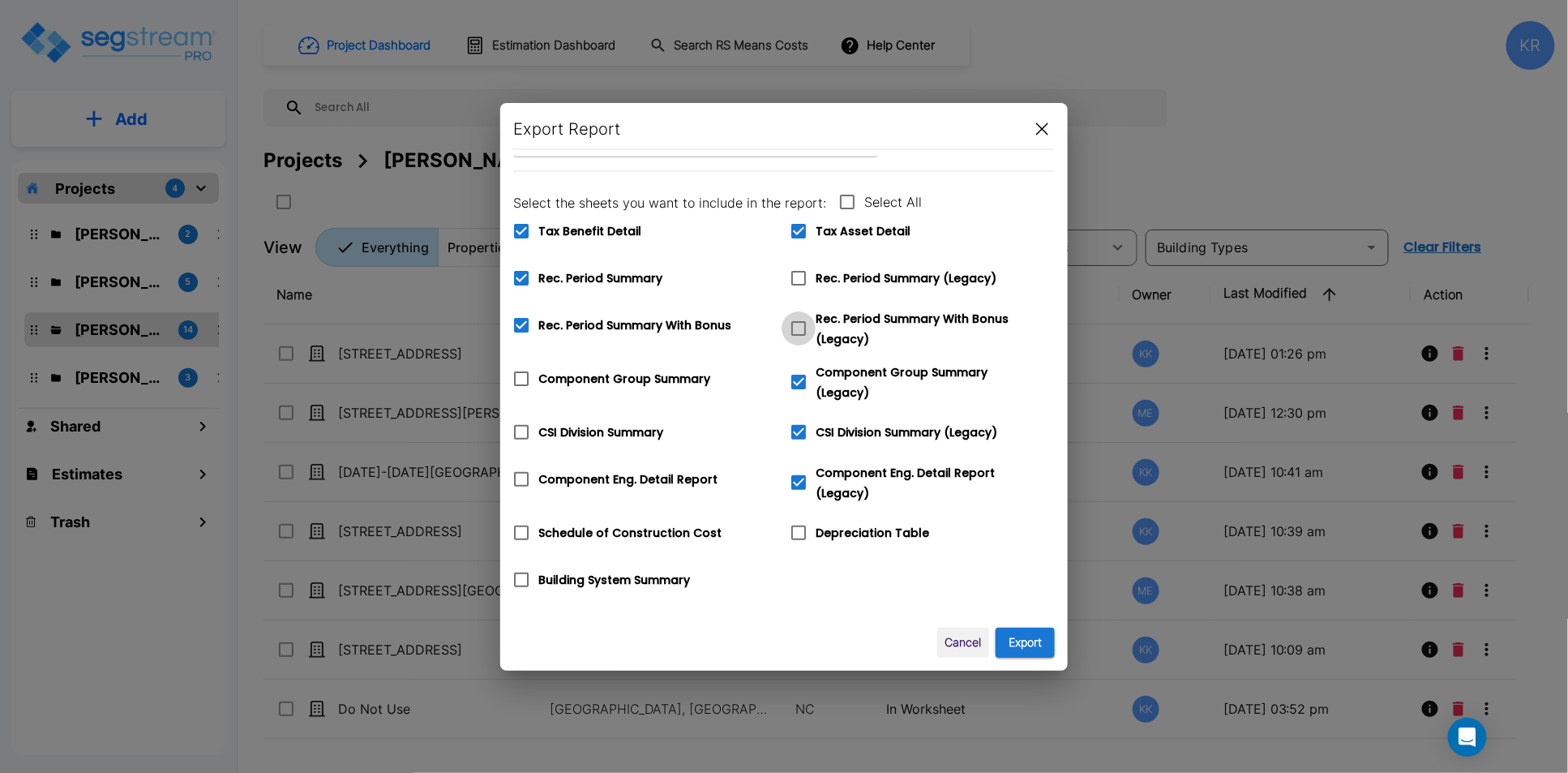
click at [800, 322] on icon at bounding box center [798, 328] width 19 height 19
click at [798, 322] on input "Rec. Period Summary With Bonus (Legacy)" at bounding box center [789, 318] width 16 height 14
checkbox input "true"
checkbox input "false"
click at [798, 277] on icon at bounding box center [798, 277] width 19 height 19
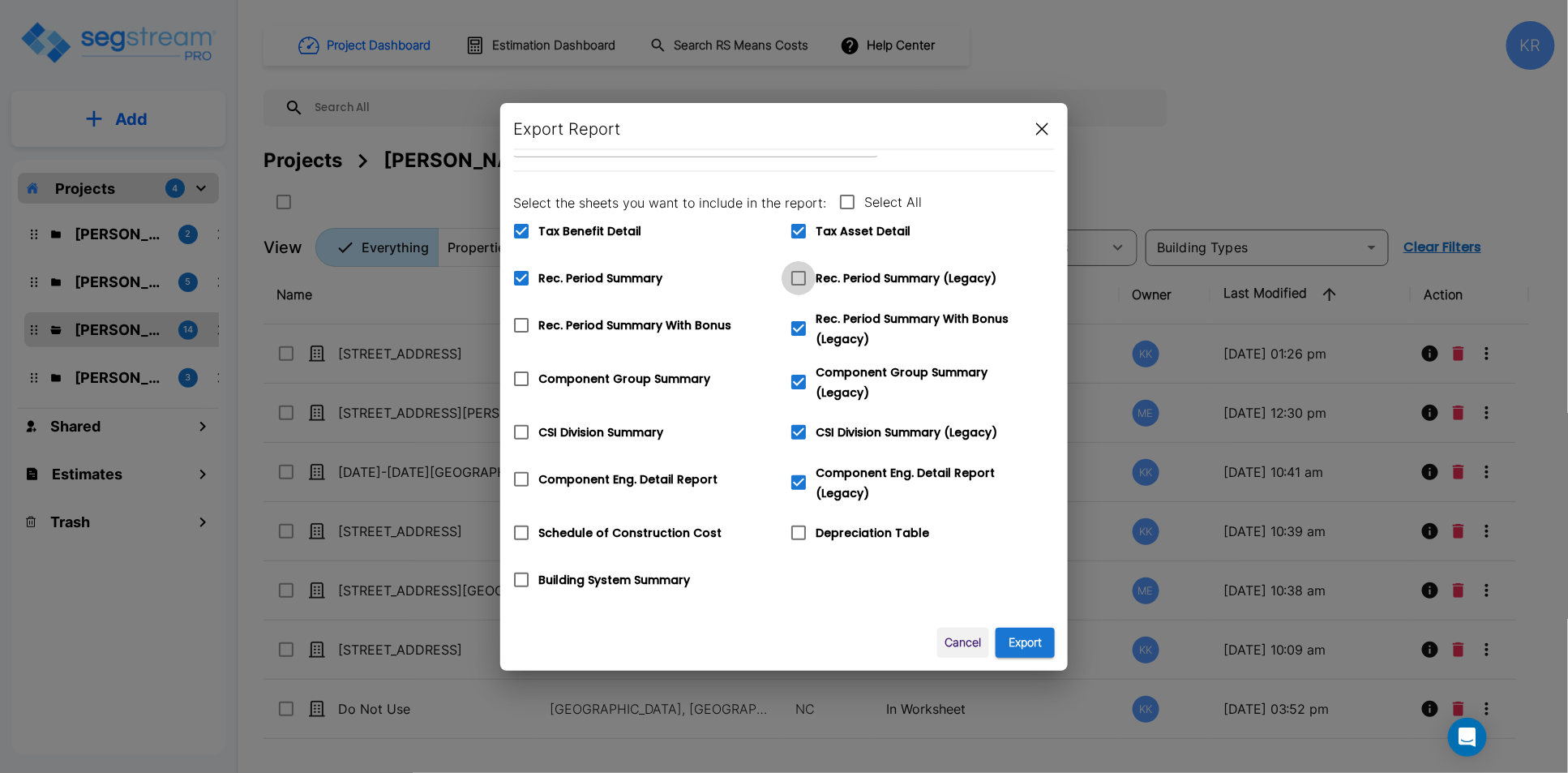
click at [798, 275] on input "Rec. Period Summary (Legacy)" at bounding box center [789, 268] width 16 height 14
checkbox input "true"
checkbox input "false"
click at [519, 228] on icon at bounding box center [521, 231] width 14 height 14
click at [519, 228] on input "Tax Benefit Detail" at bounding box center [512, 221] width 16 height 14
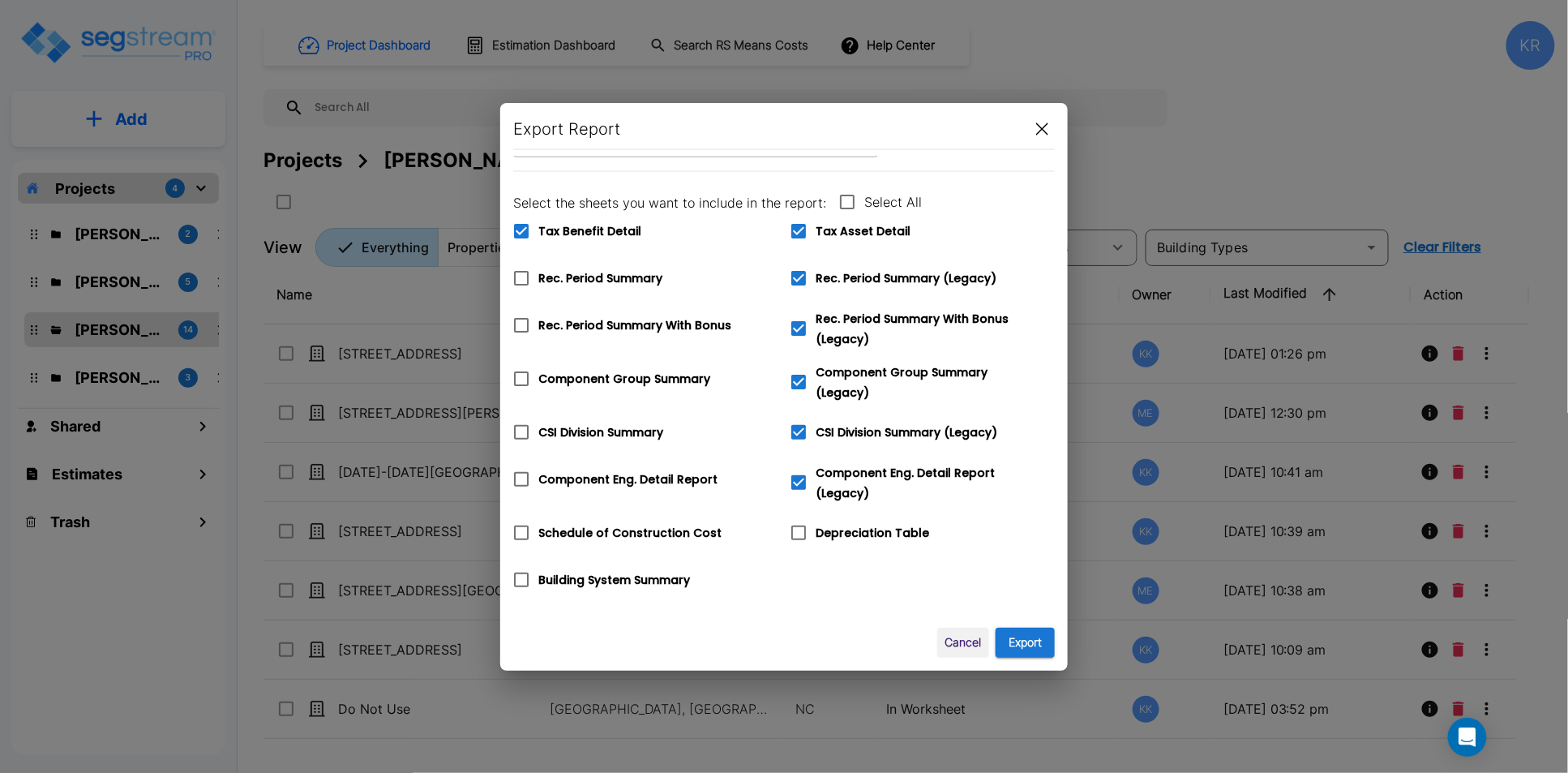
checkbox input "false"
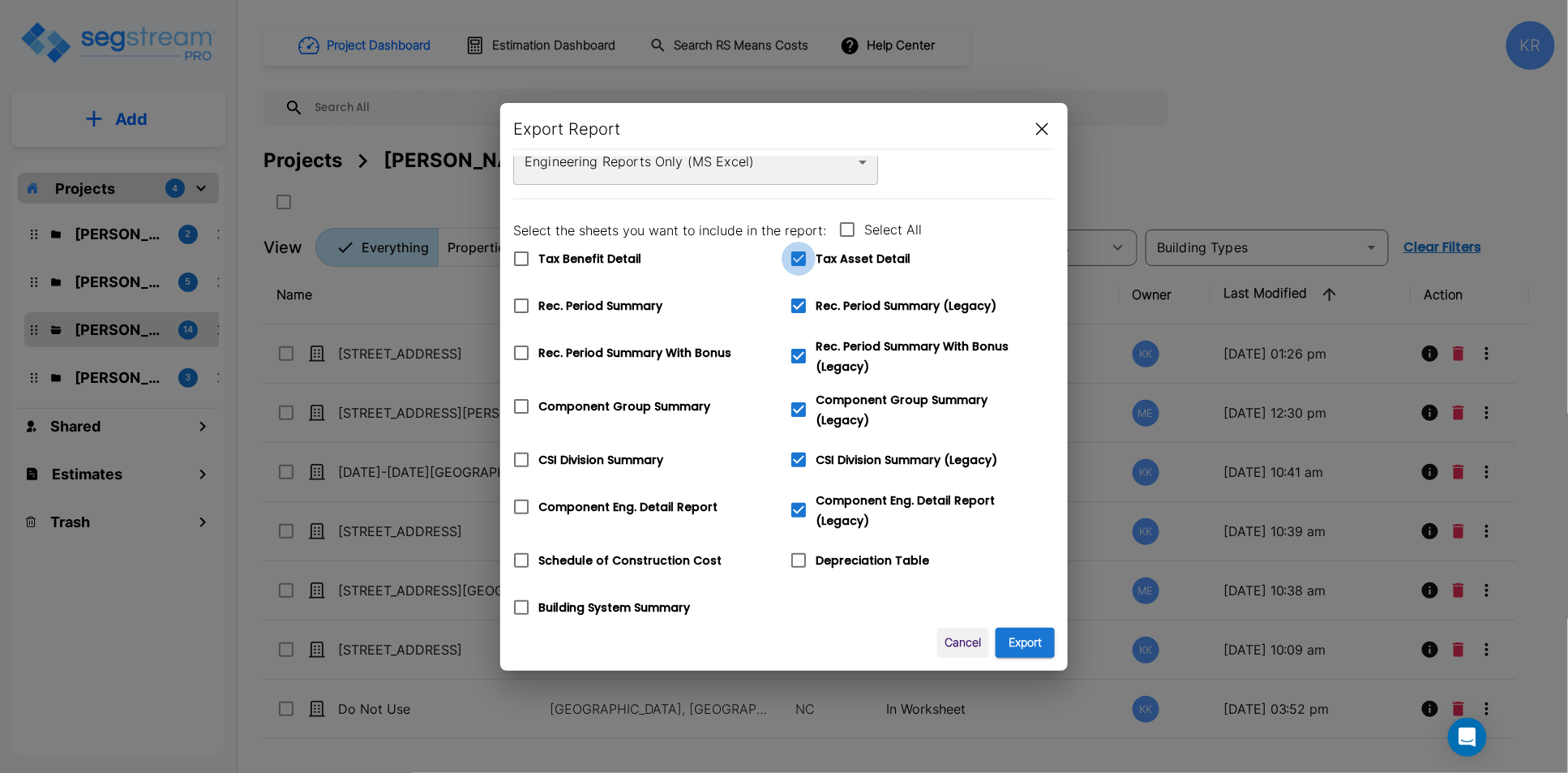
click at [803, 253] on icon at bounding box center [798, 258] width 19 height 19
click at [798, 253] on input "Tax Asset Detail" at bounding box center [789, 249] width 16 height 14
checkbox input "false"
click at [1035, 633] on button "Export" at bounding box center [1025, 642] width 59 height 30
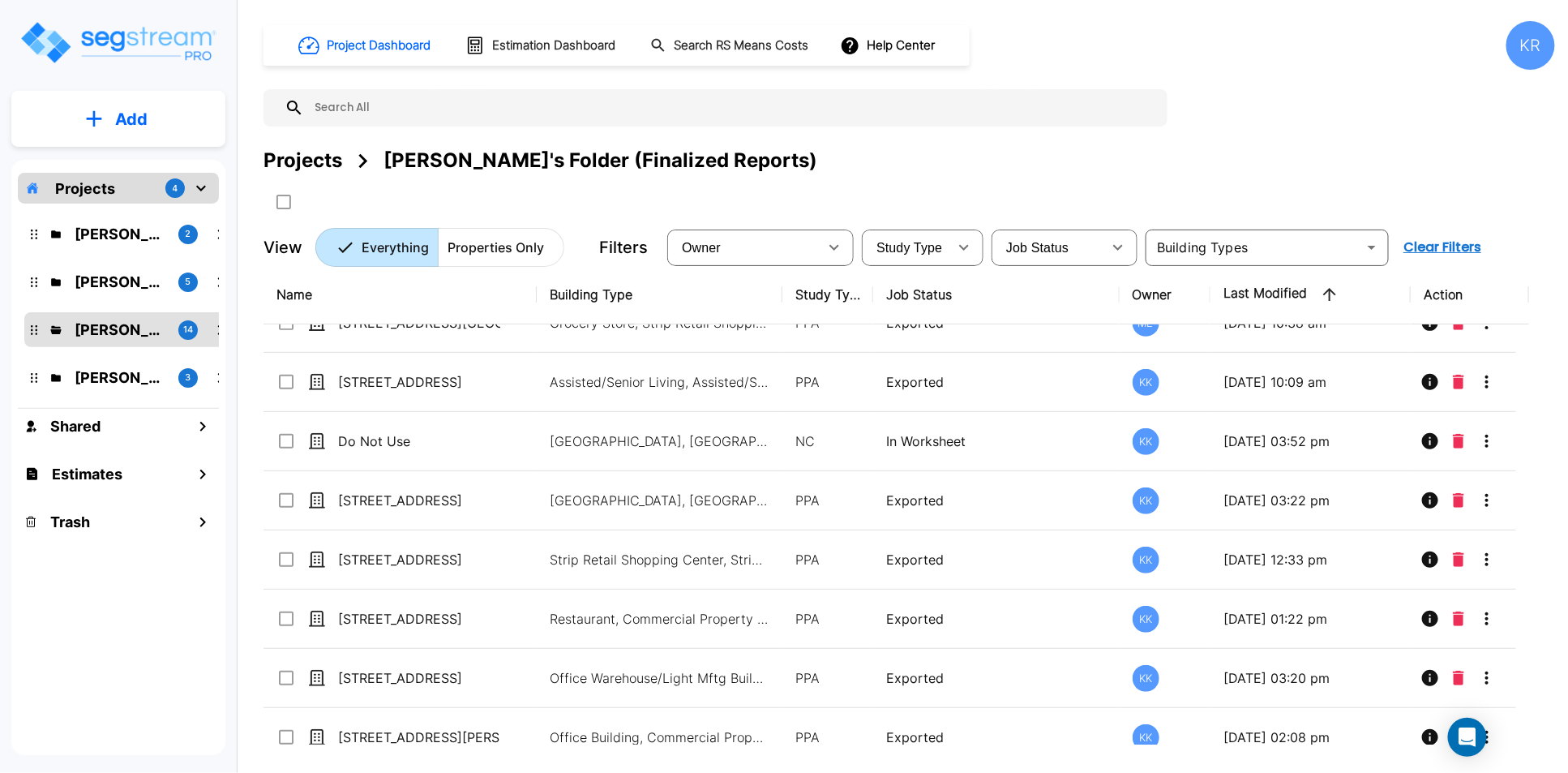
scroll to position [0, 0]
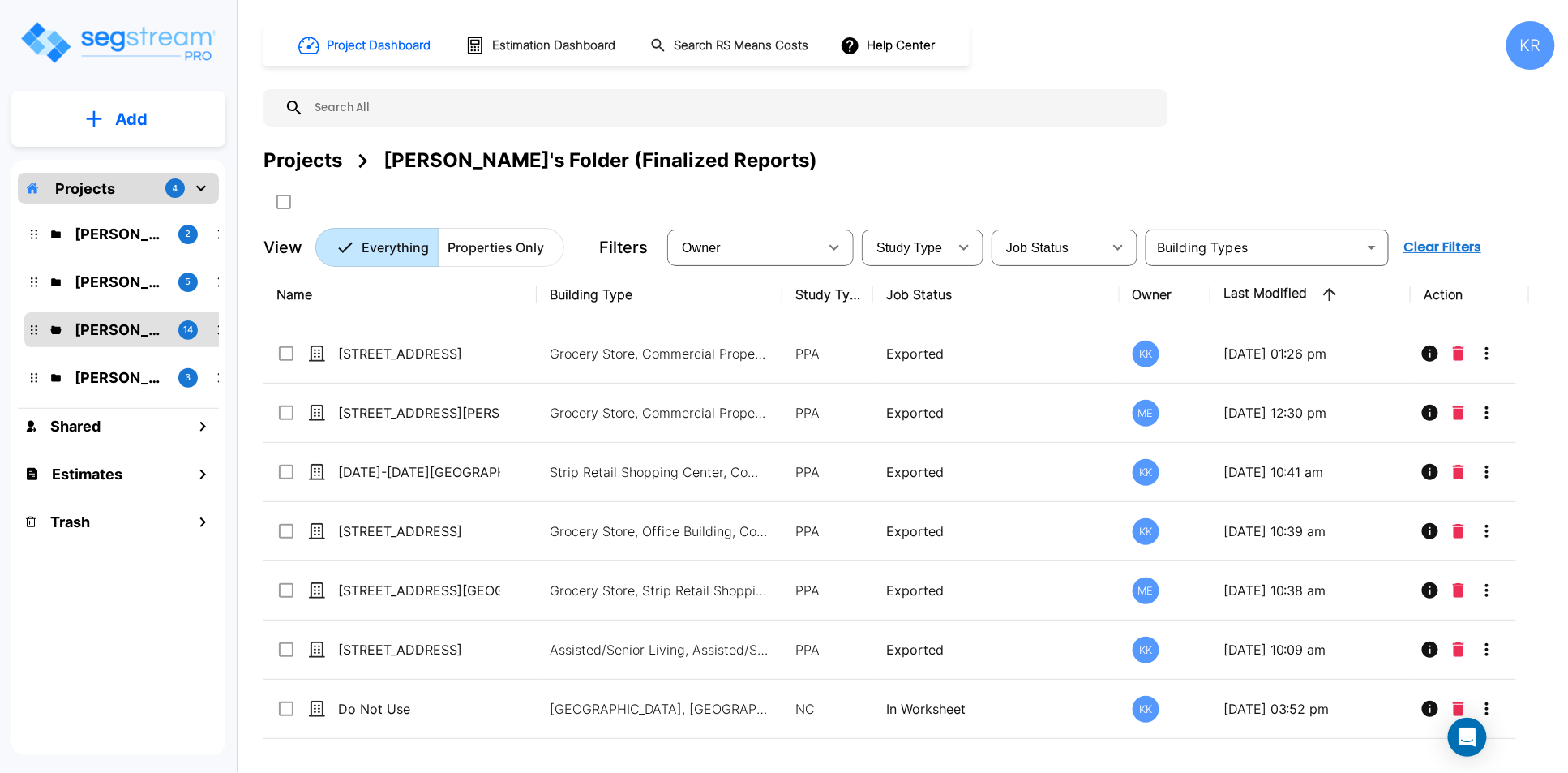
click at [959, 146] on div "Projects [PERSON_NAME]'s Folder (Finalized Reports)" at bounding box center [910, 161] width 1292 height 30
click at [94, 373] on p "[PERSON_NAME]'s Folder" at bounding box center [119, 378] width 90 height 22
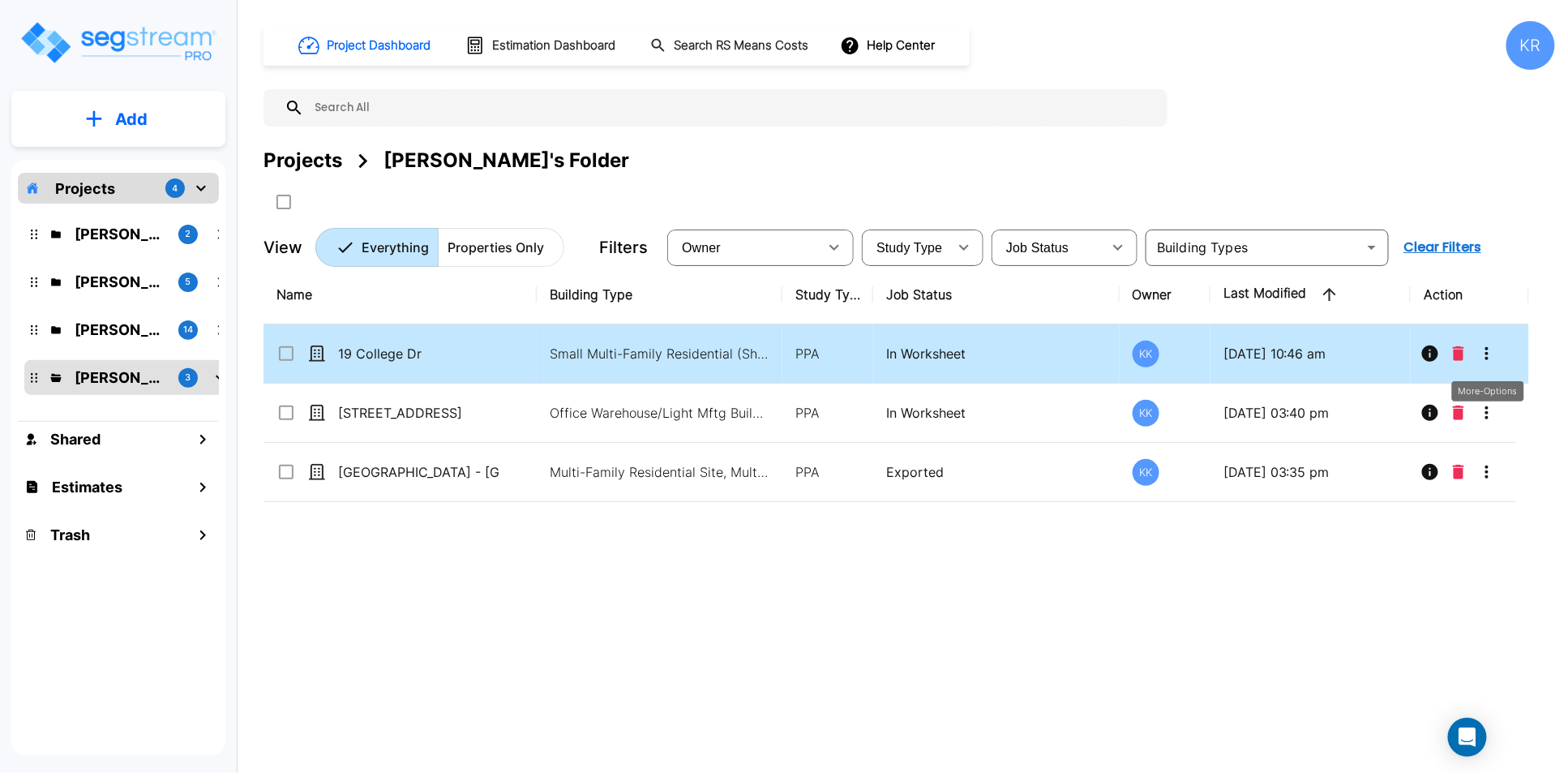
click at [1160, 348] on icon "More-Options" at bounding box center [1487, 353] width 3 height 13
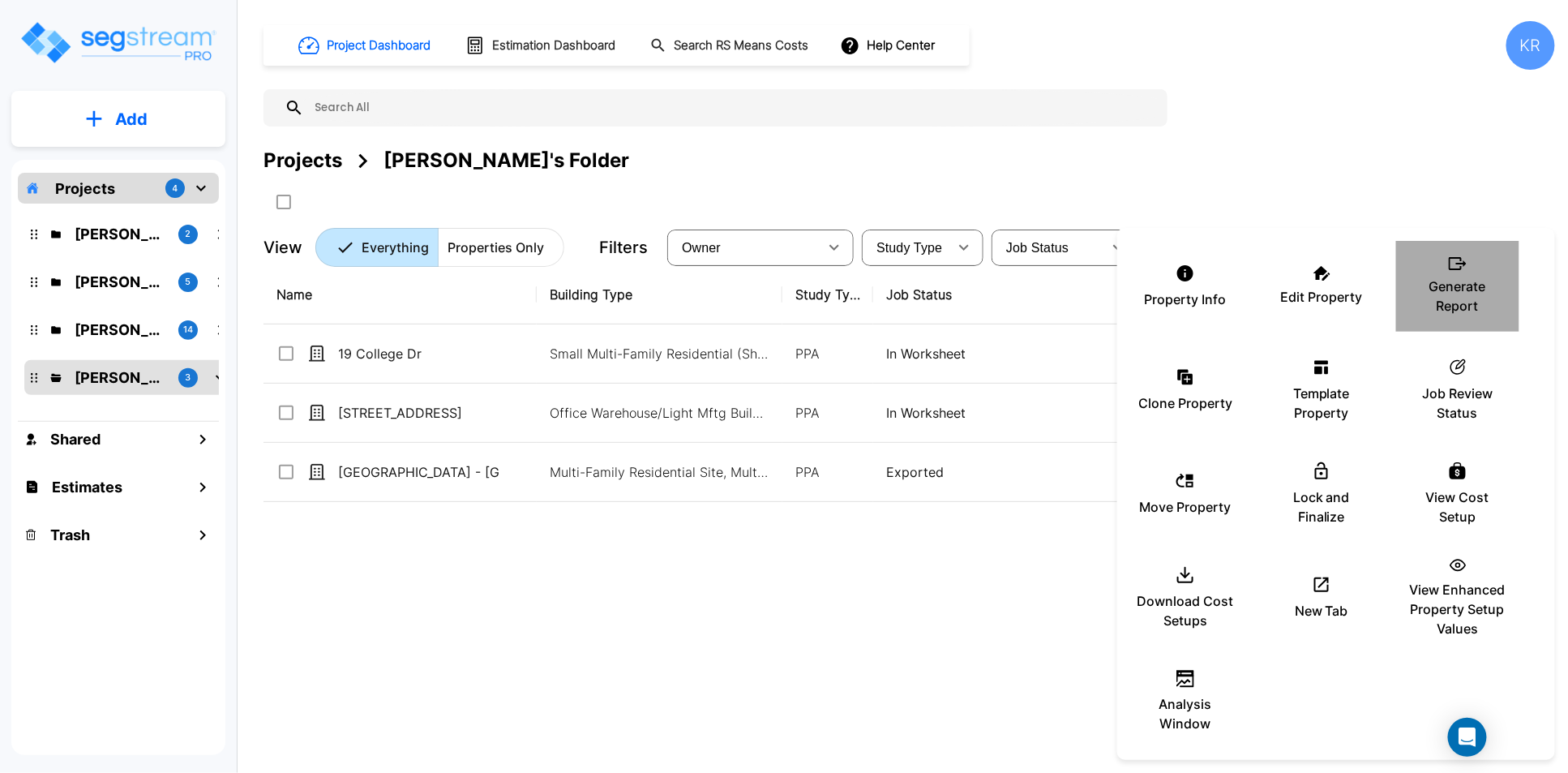
click at [1160, 265] on icon at bounding box center [1457, 263] width 18 height 13
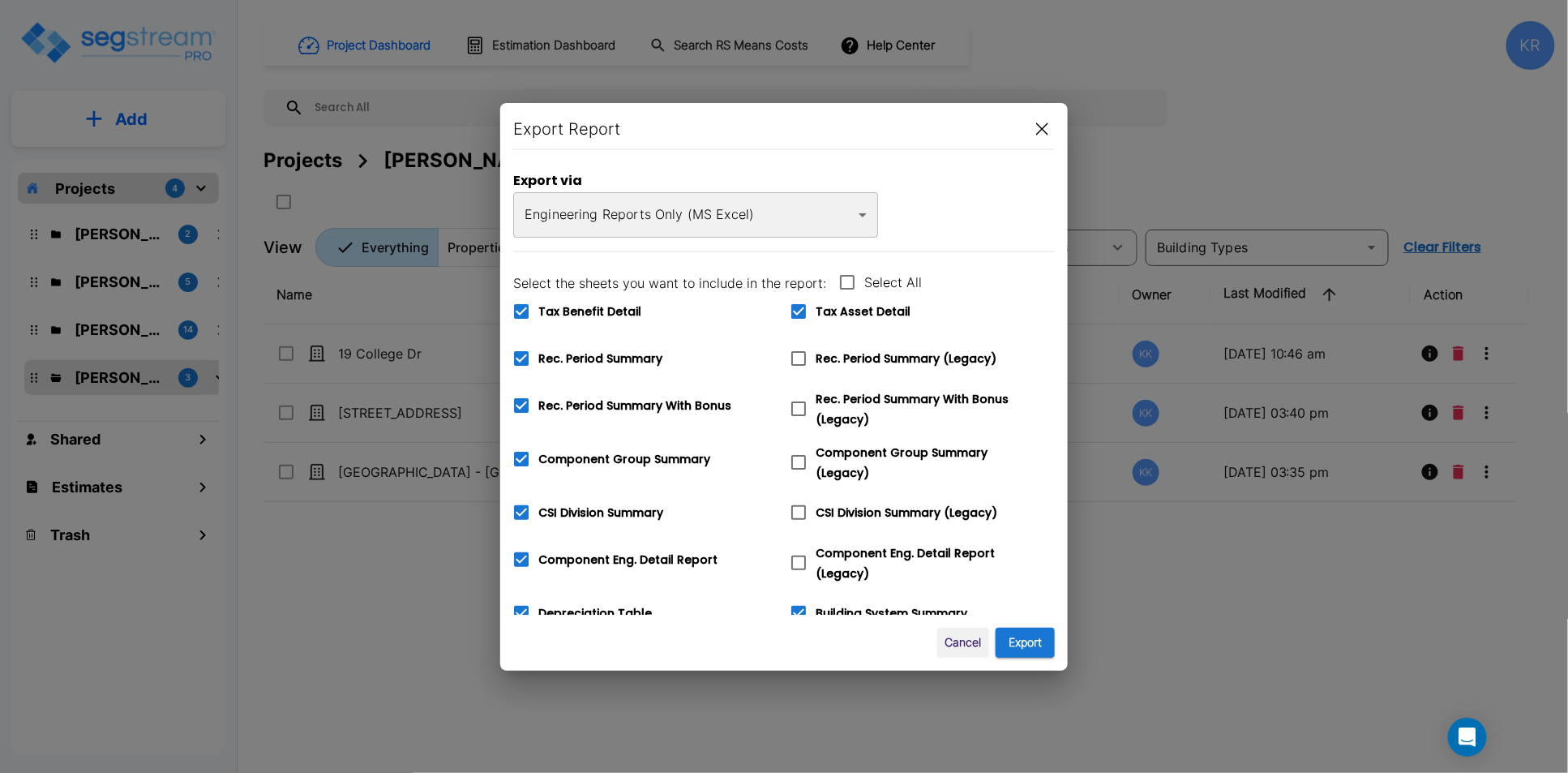
click at [737, 217] on body "× Your report is being generated. Be patient! × We're working on your Modificat…" at bounding box center [784, 386] width 1568 height 773
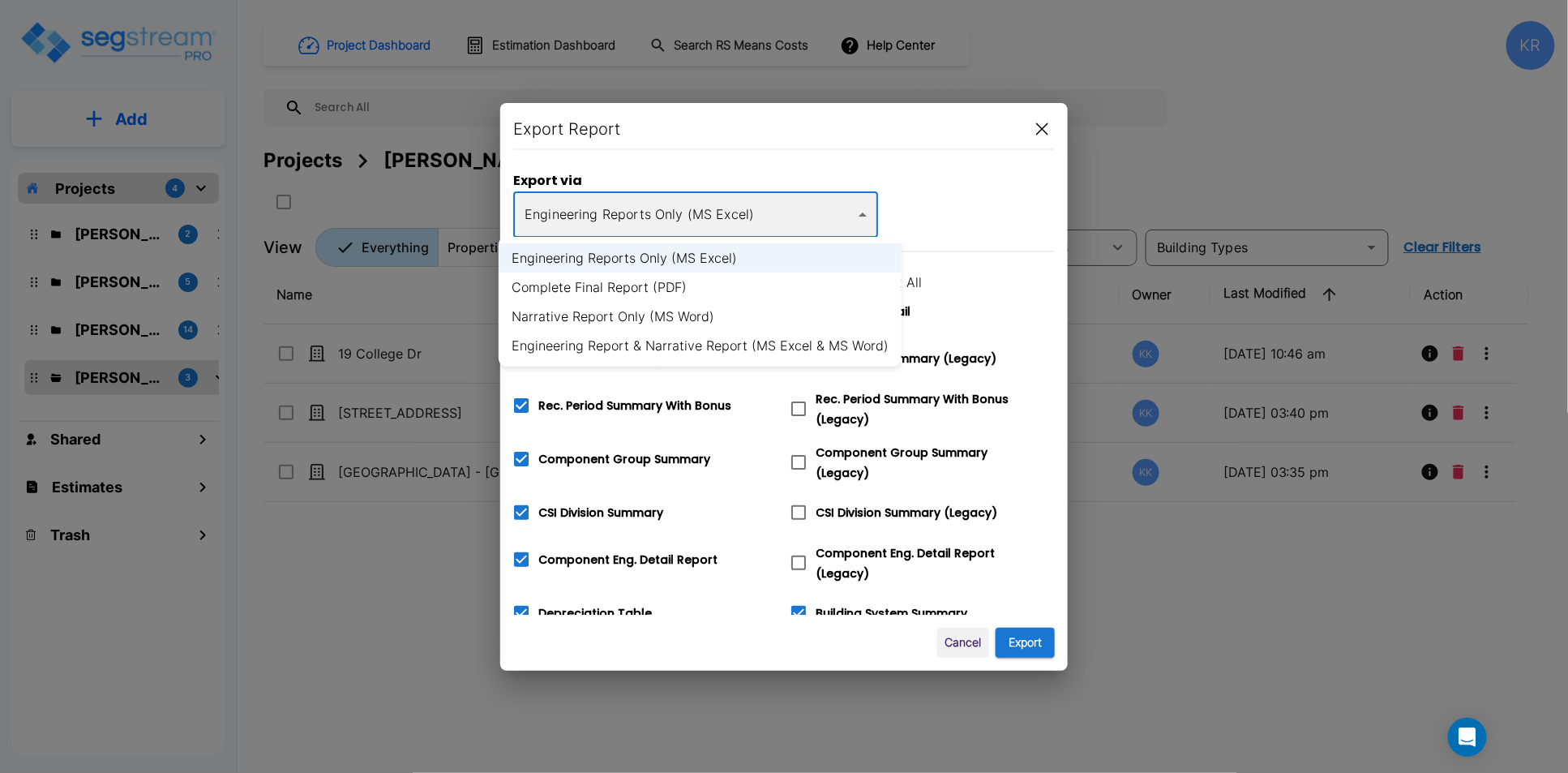
click at [624, 318] on li "Narrative Report Only (MS Word)" at bounding box center [700, 316] width 403 height 30
type input "word"
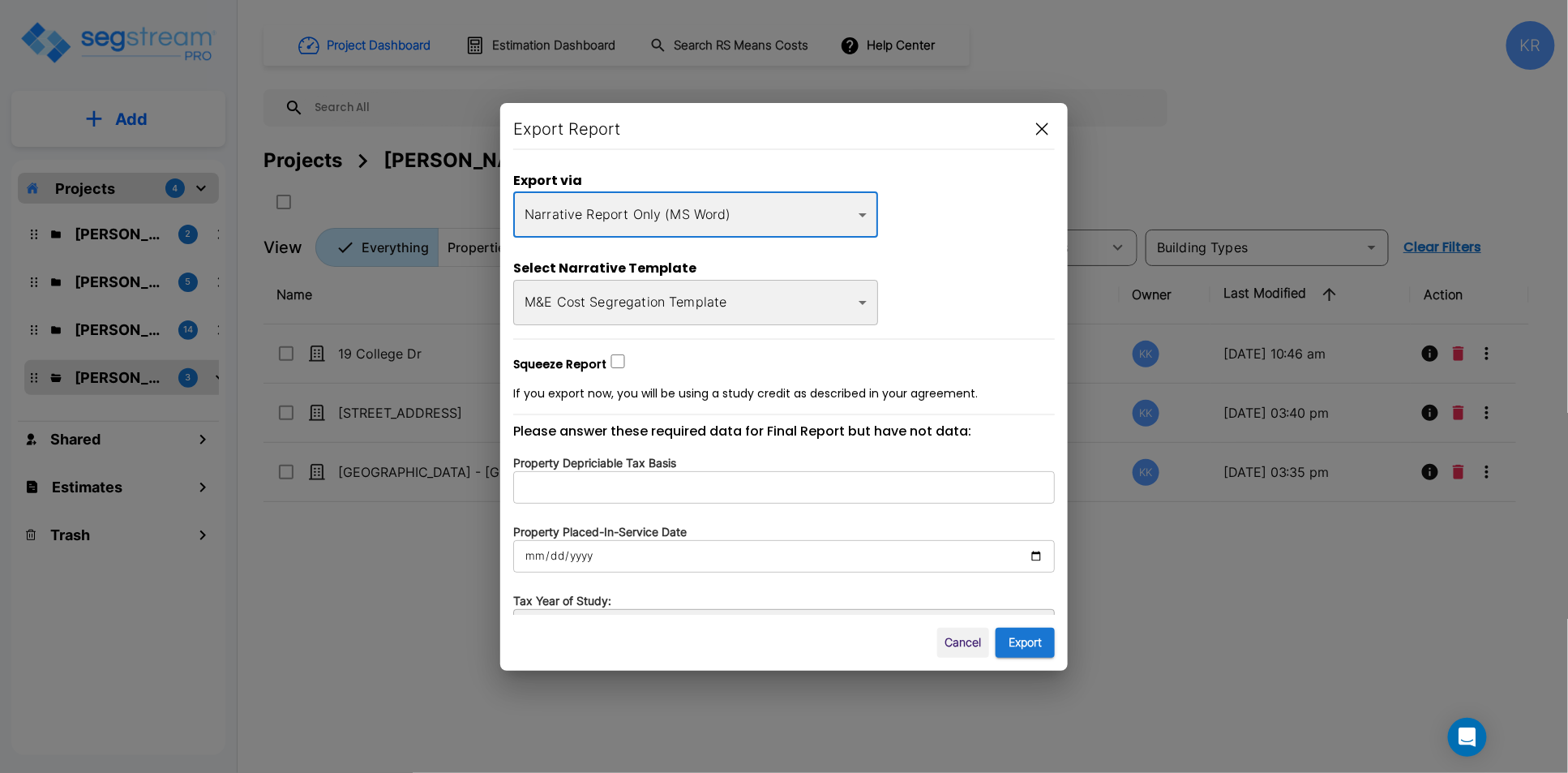
click at [651, 483] on input "number" at bounding box center [784, 487] width 542 height 32
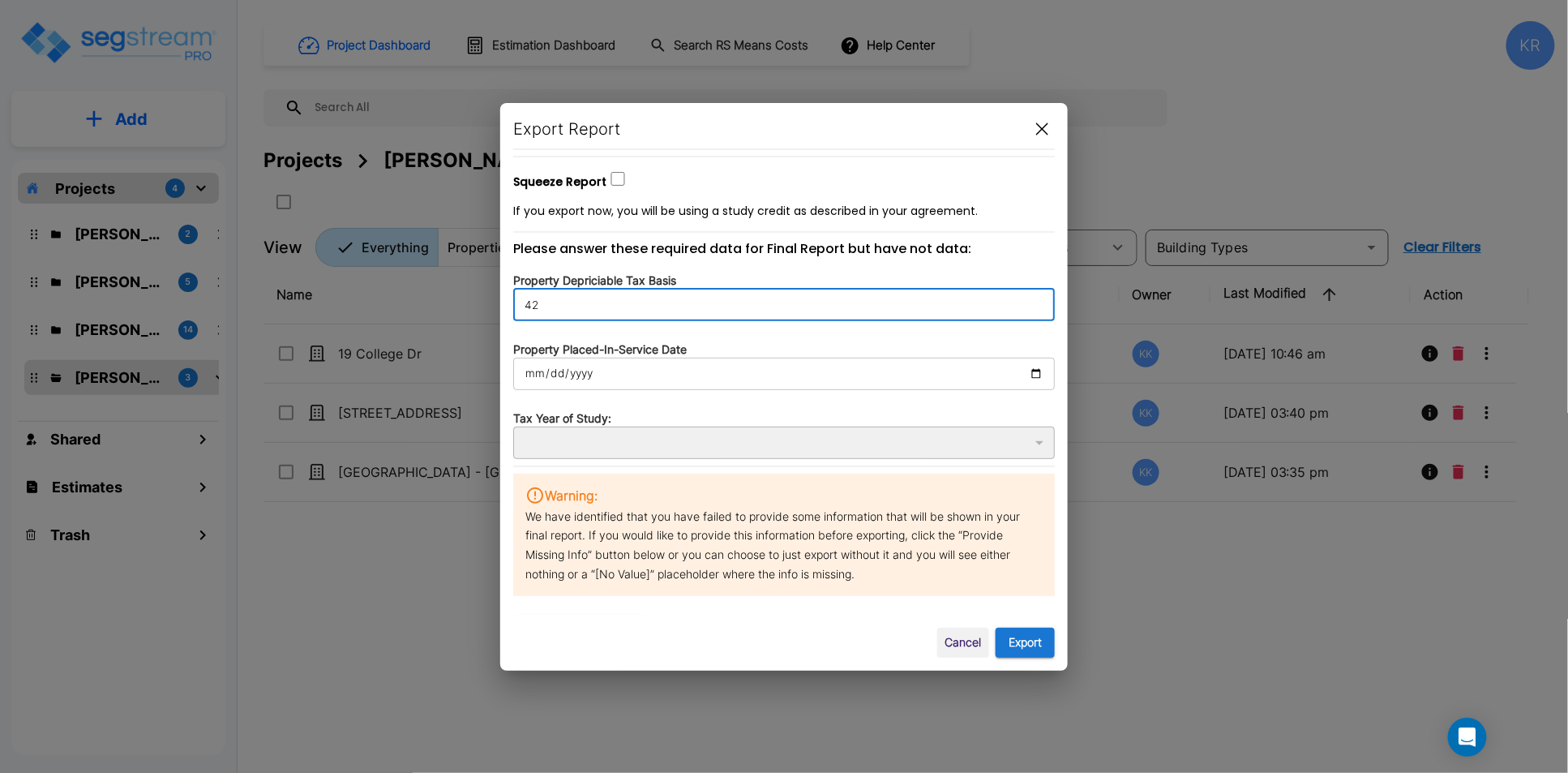
scroll to position [244, 0]
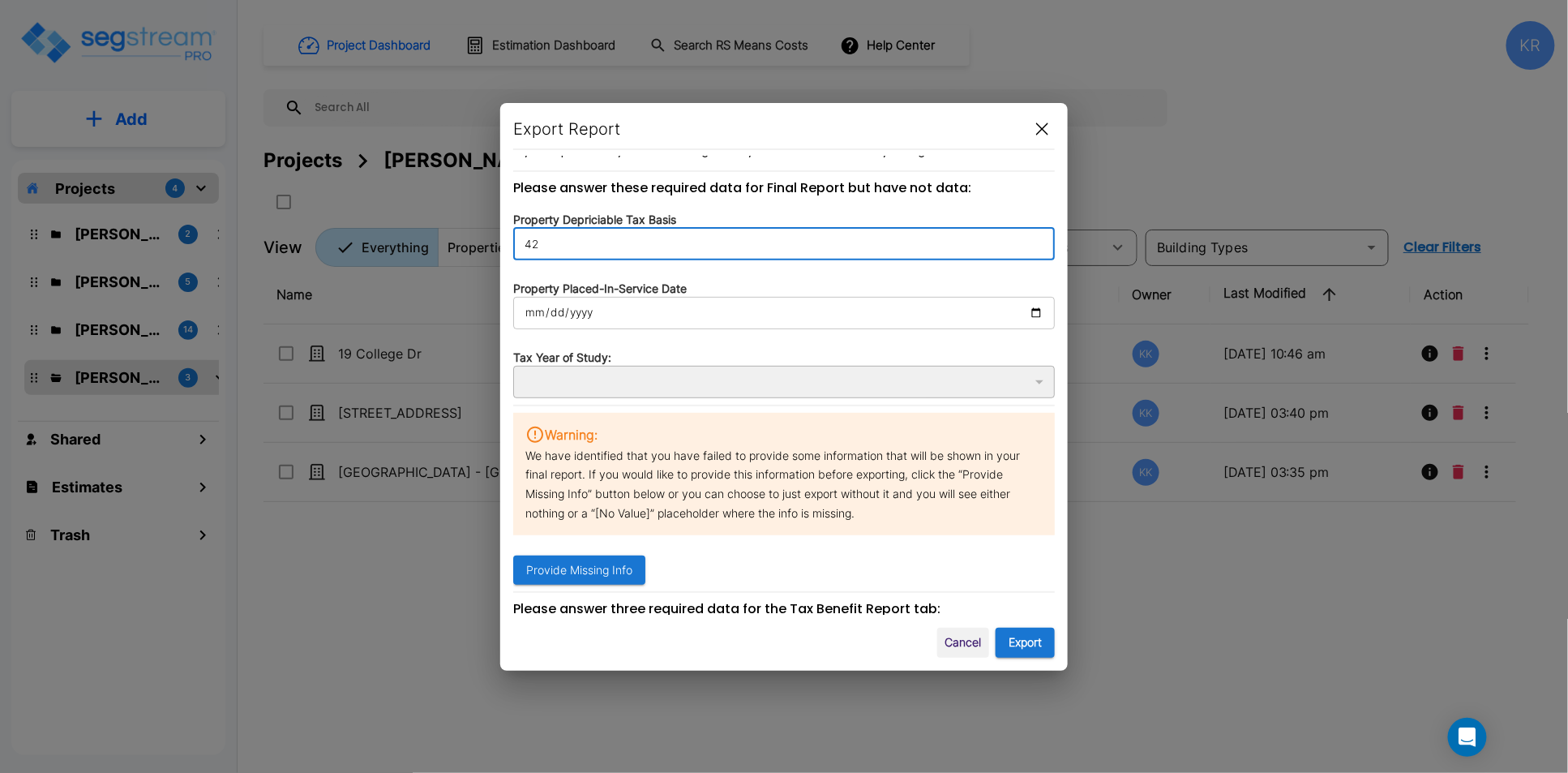
type input "42"
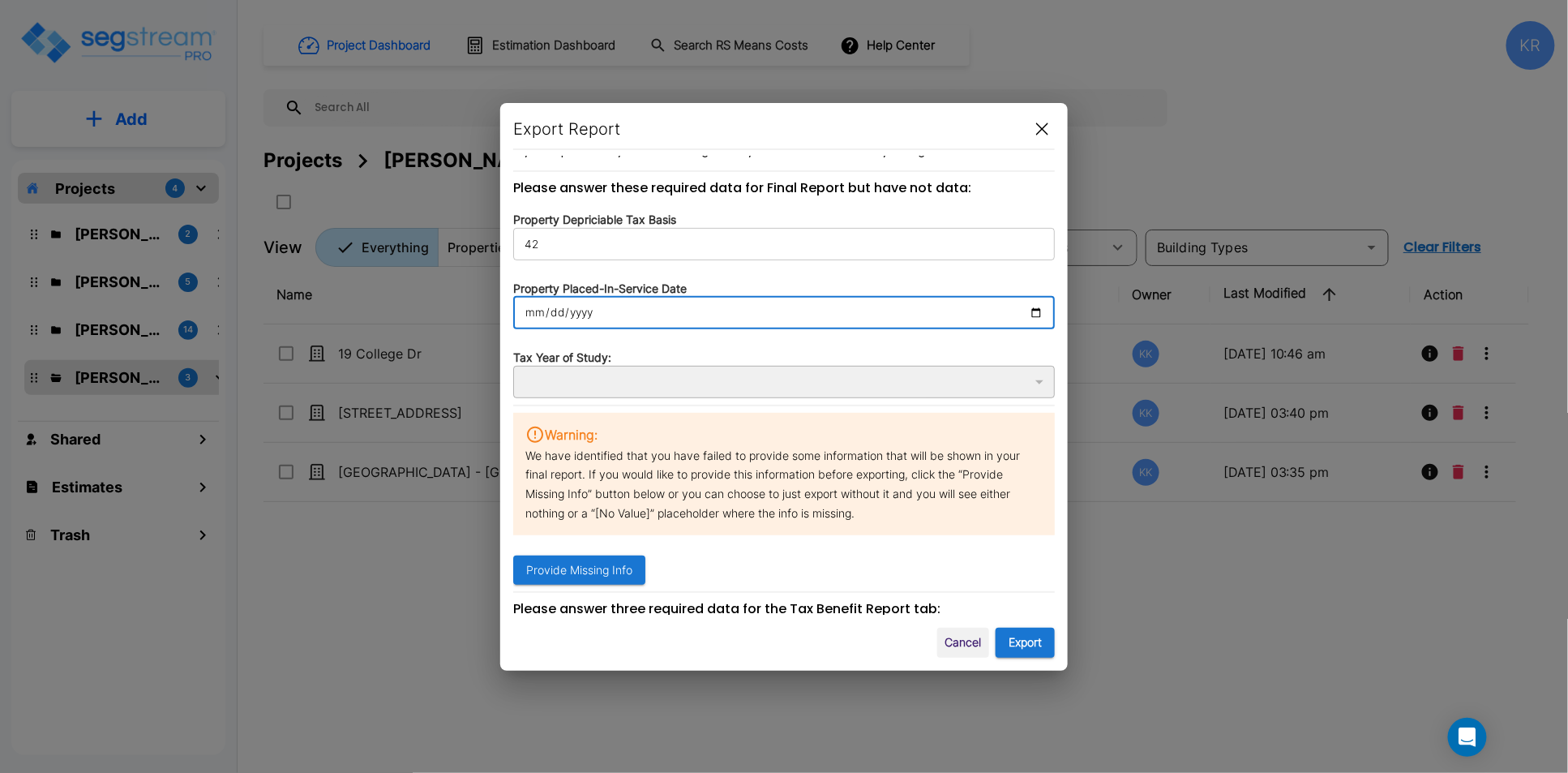
click at [615, 299] on input "date" at bounding box center [784, 313] width 542 height 32
click at [525, 309] on input "date" at bounding box center [784, 313] width 542 height 32
type input "0002-05-31"
type input "2"
type input "0020-05-31"
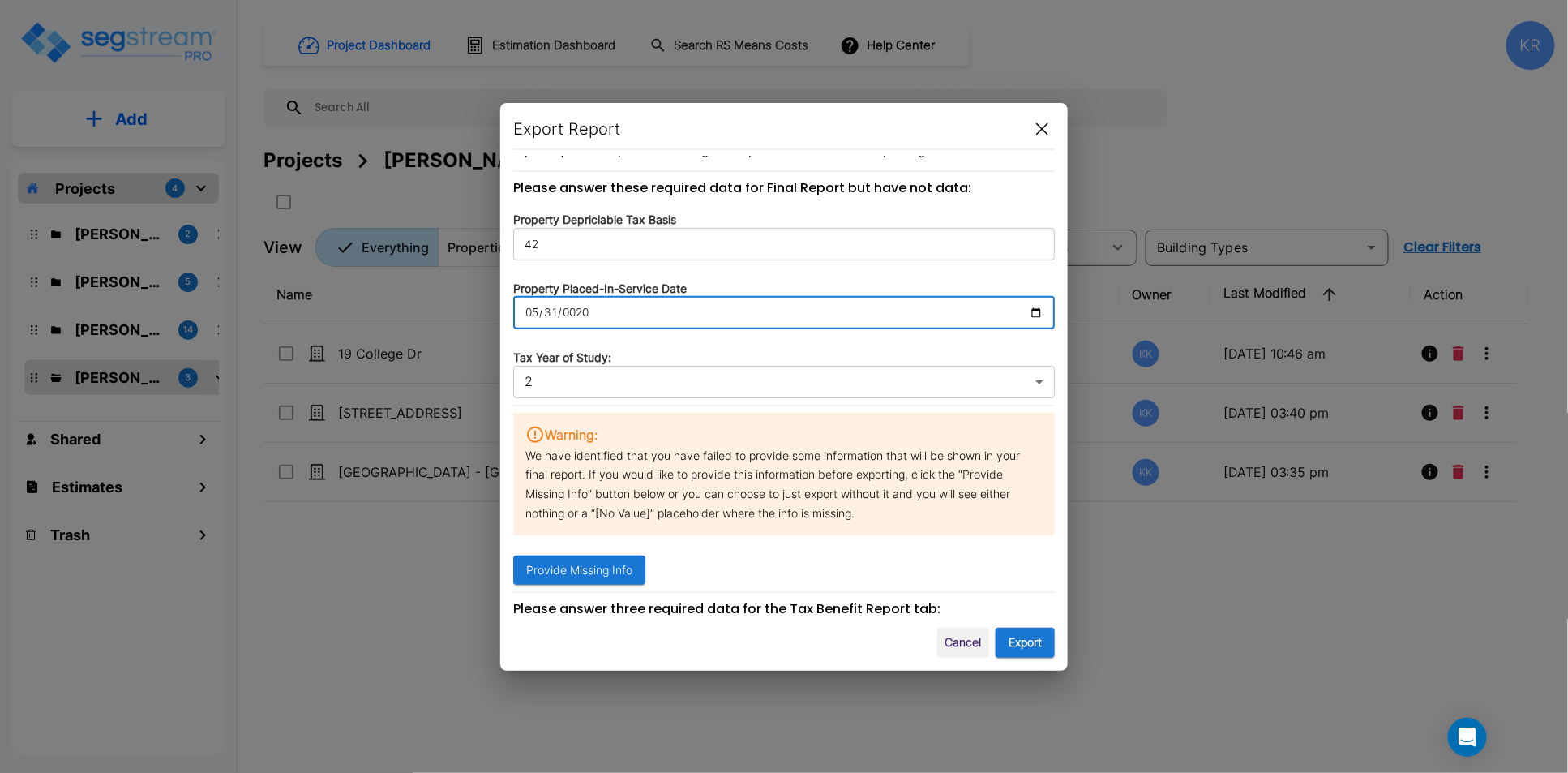
type input "20"
type input "0202-05-31"
type input "202"
type input "[DATE]"
type input "2024"
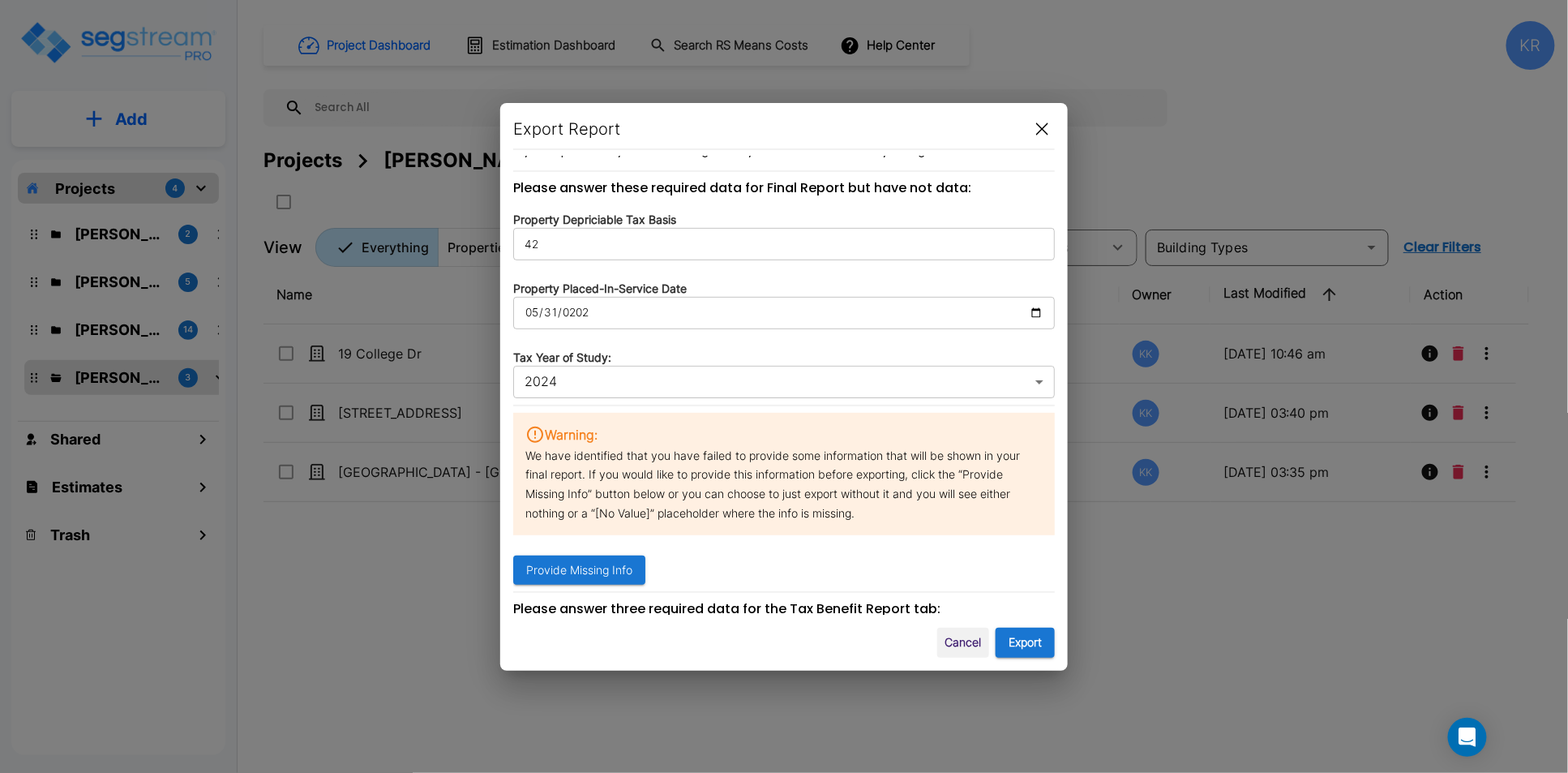
click at [718, 339] on div "Export via Narrative Report Only (MS Word) word ​ Select Narrative Template M&E…" at bounding box center [784, 386] width 542 height 459
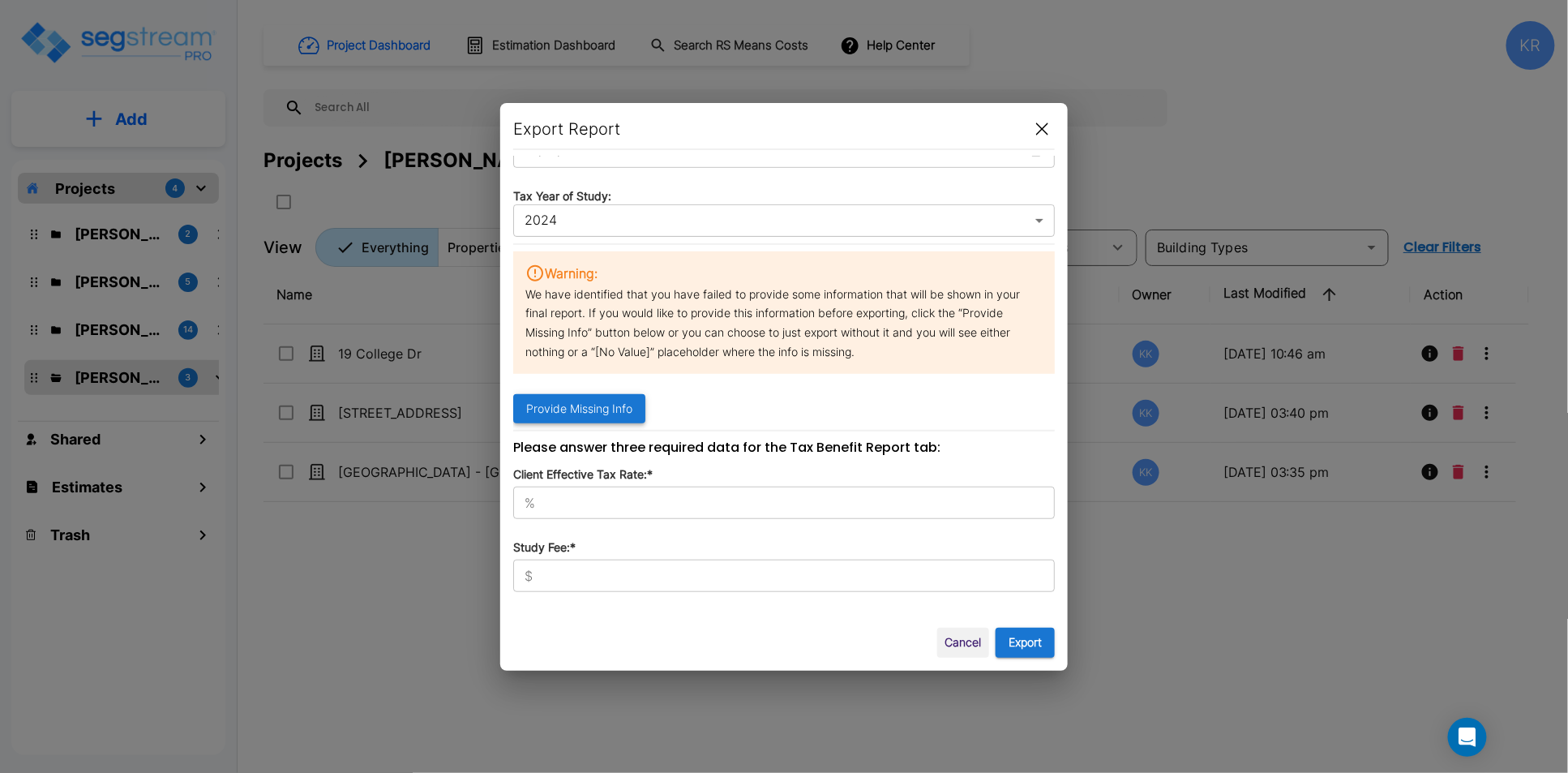
click at [584, 404] on button "Provide Missing Info" at bounding box center [579, 408] width 132 height 30
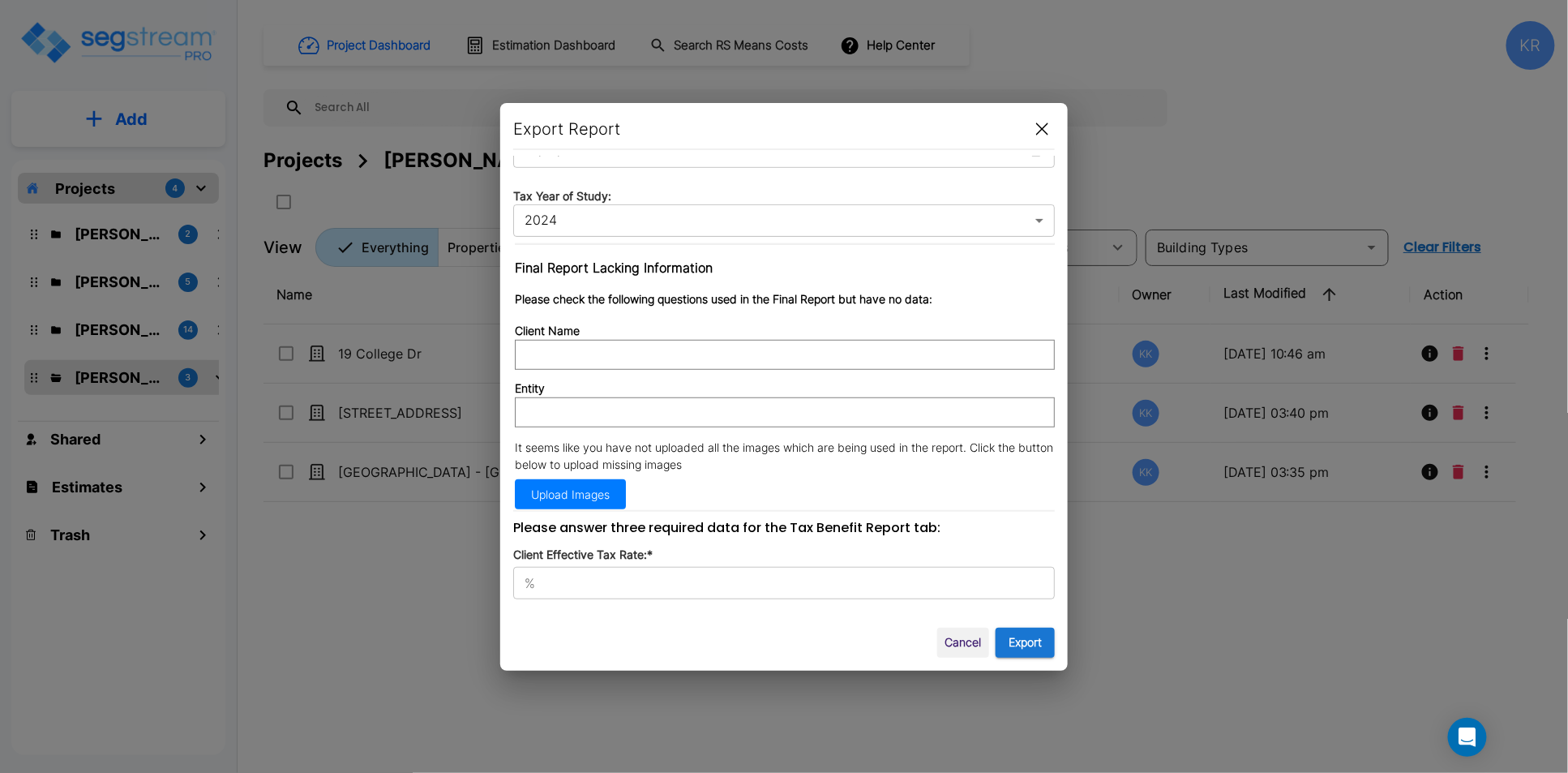
click at [571, 348] on input "Client Name" at bounding box center [784, 354] width 540 height 30
click at [574, 358] on input "Client Name" at bounding box center [784, 354] width 540 height 30
type input "+"
click at [546, 344] on input "+" at bounding box center [784, 354] width 540 height 30
type input "[DEMOGRAPHIC_DATA][PERSON_NAME]"
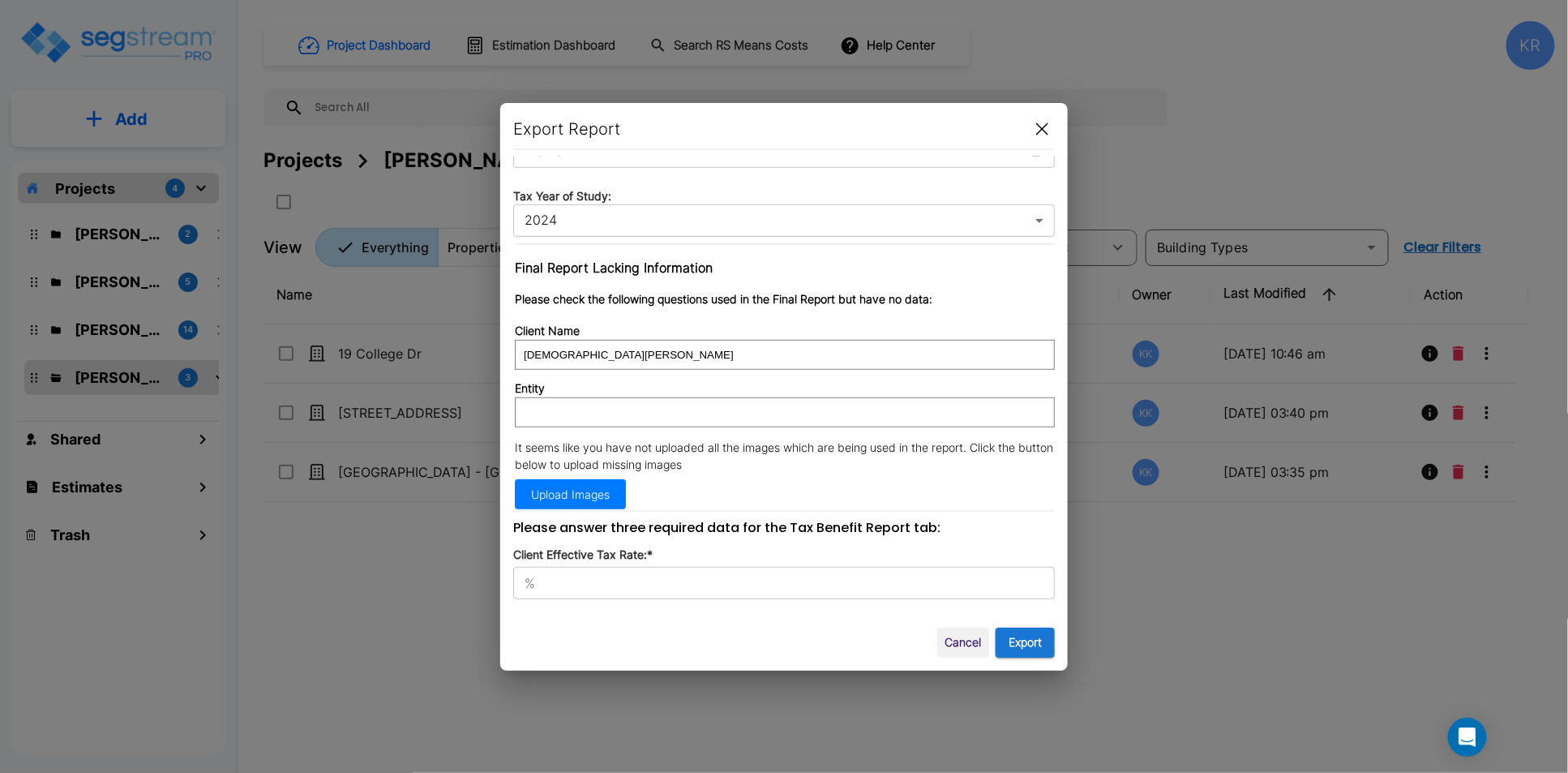
click at [509, 402] on div "Export Report Export via Narrative Report Only (MS Word) word ​ Select Narrativ…" at bounding box center [784, 386] width 567 height 567
click at [535, 402] on input "Entity" at bounding box center [784, 412] width 540 height 30
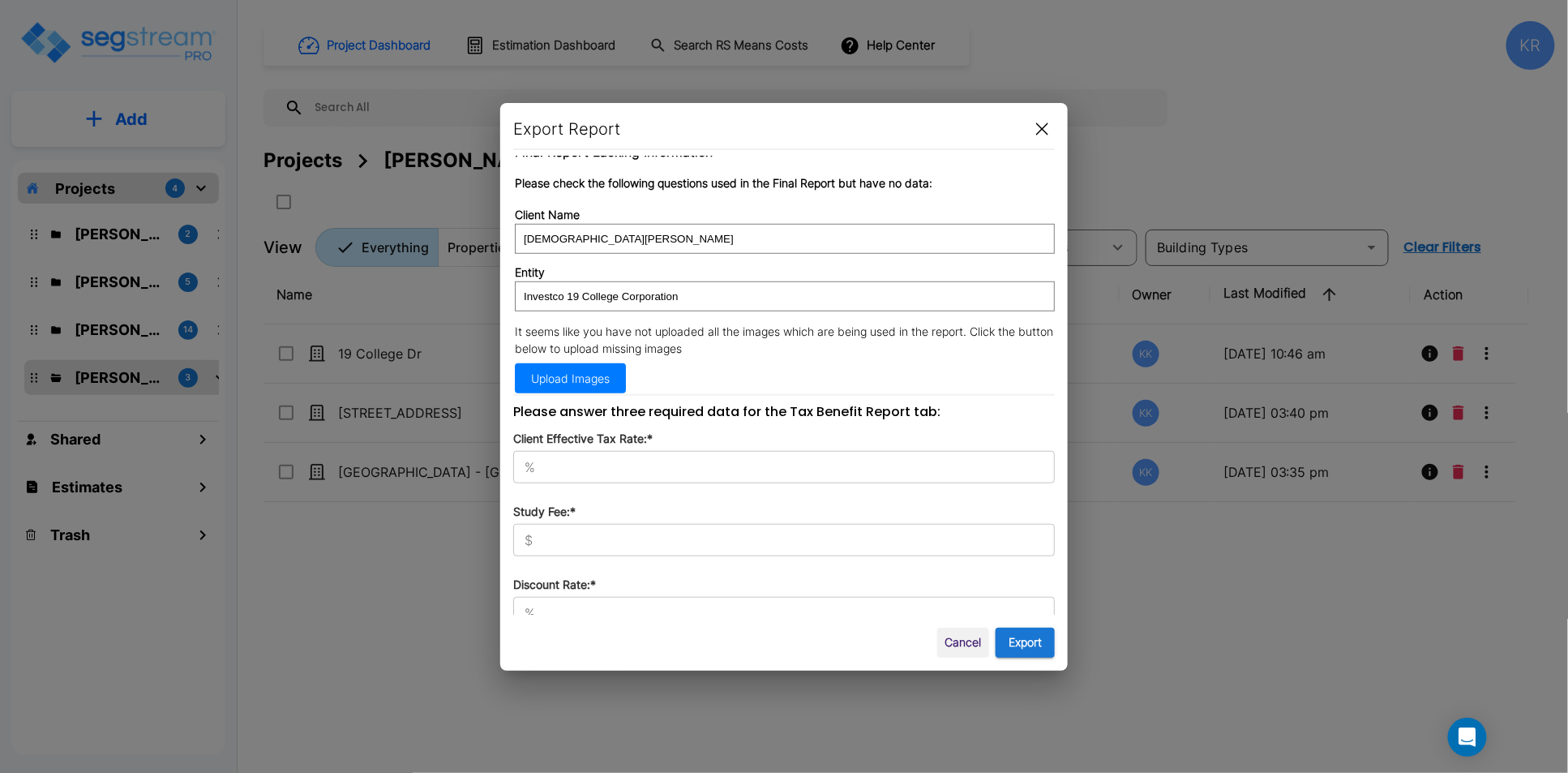
scroll to position [534, 0]
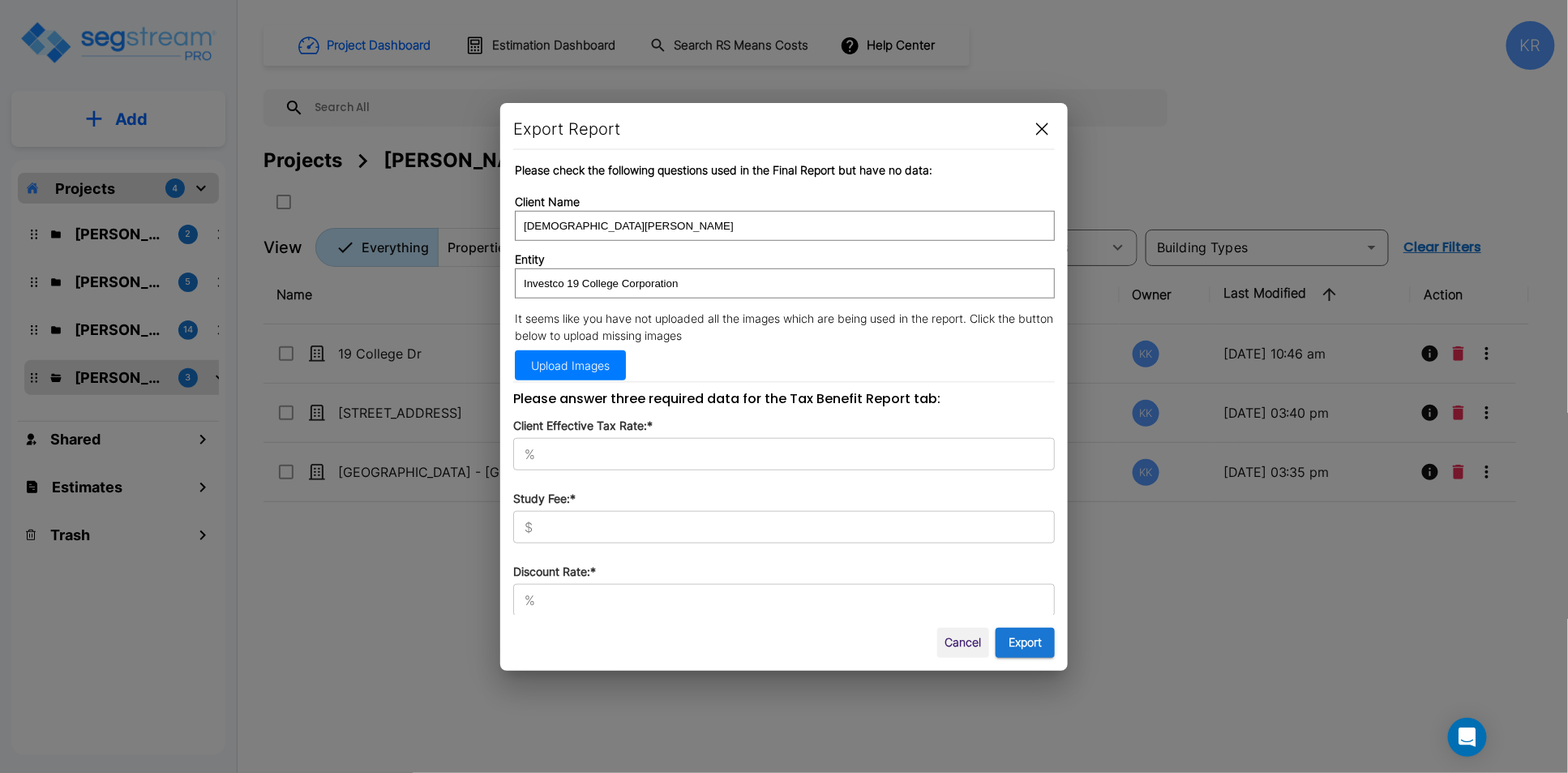
type input "Investco 19 College Corporation"
click at [559, 447] on input "text" at bounding box center [798, 454] width 513 height 16
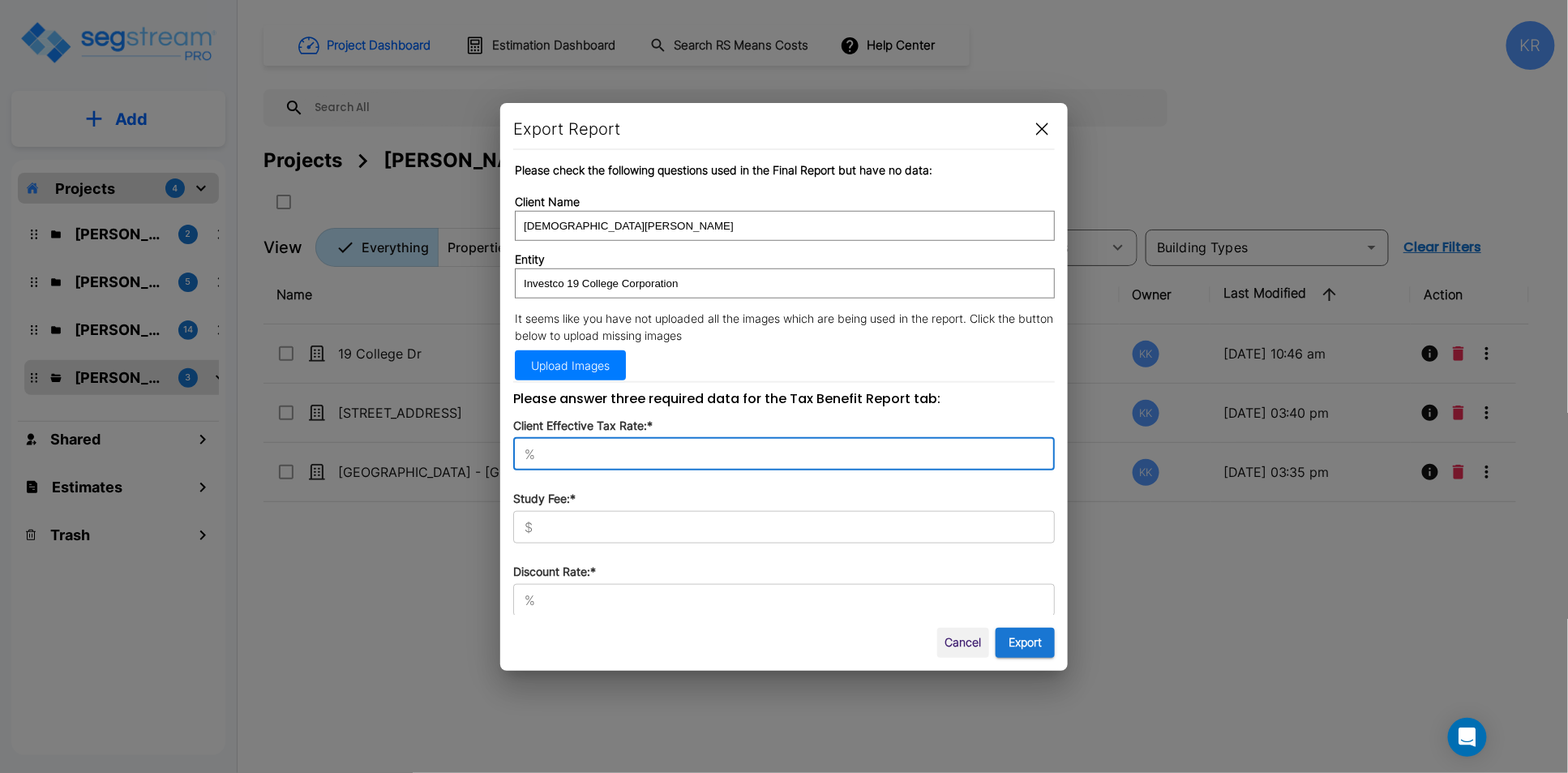
type input "42"
click at [570, 533] on div "$ ​" at bounding box center [784, 527] width 542 height 32
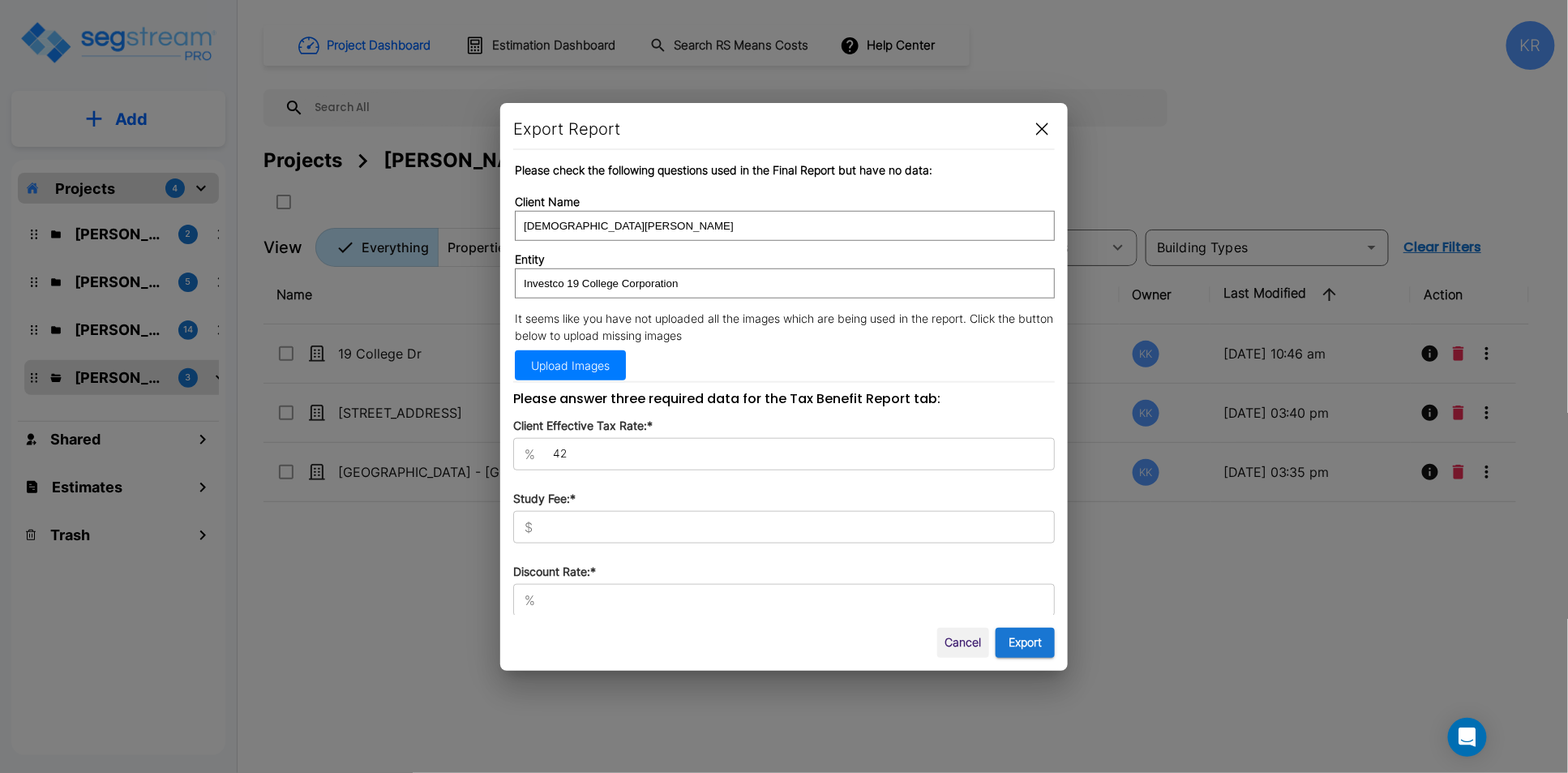
click at [647, 525] on input "text" at bounding box center [797, 527] width 516 height 16
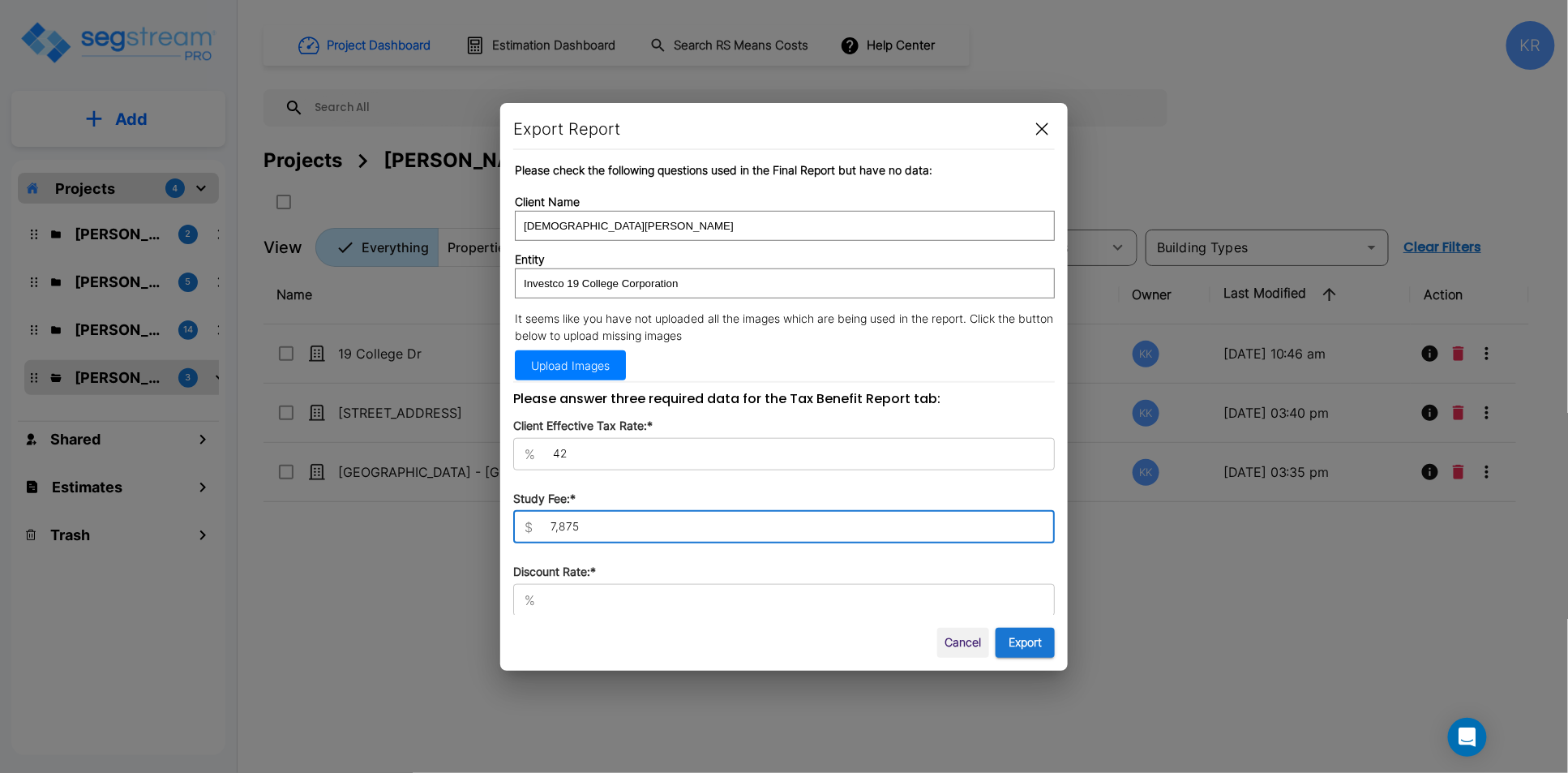
type input "7,875"
click at [576, 592] on input "text" at bounding box center [798, 600] width 513 height 16
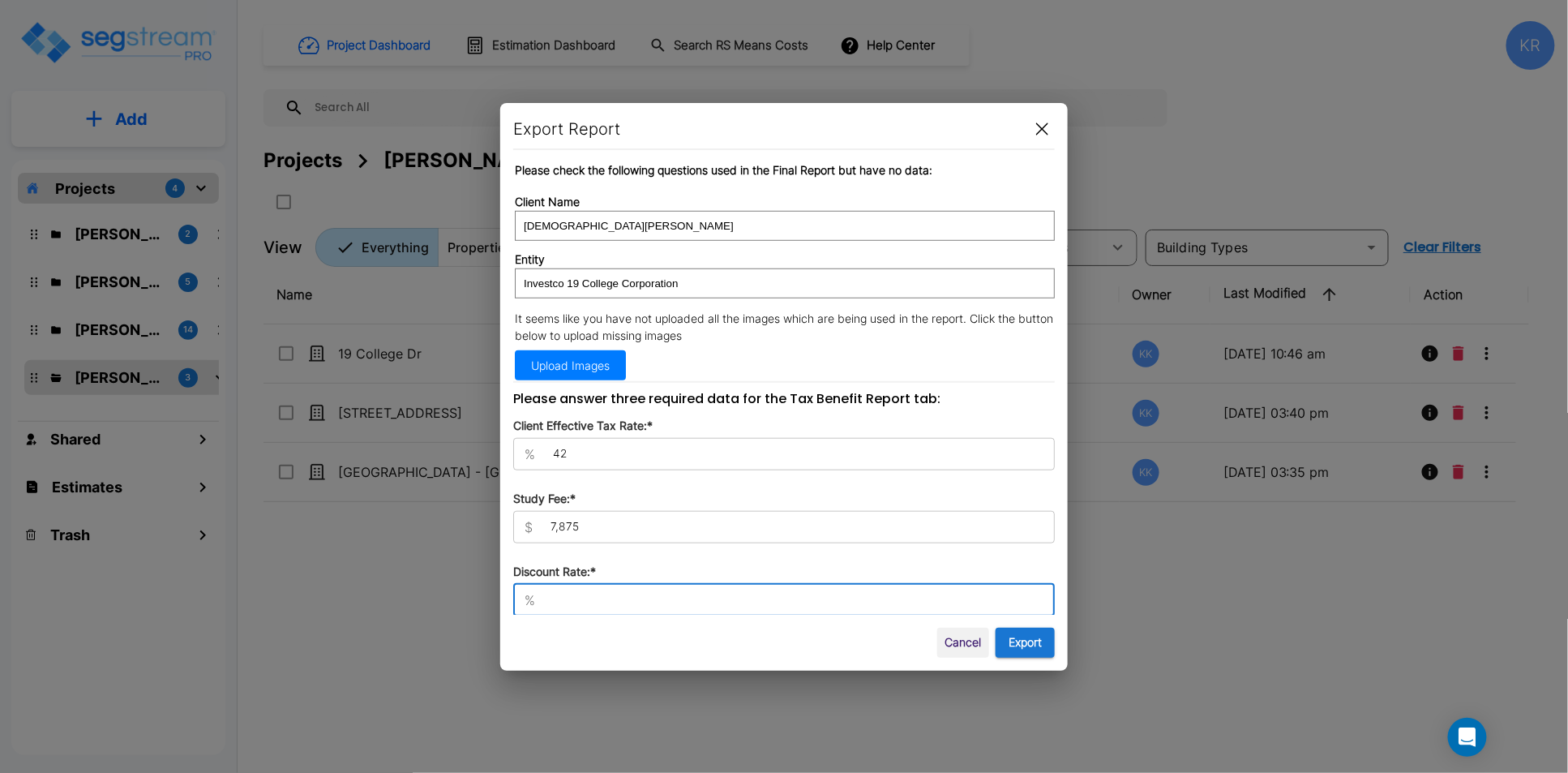
type input "8"
click at [1039, 639] on button "Export" at bounding box center [1025, 642] width 59 height 30
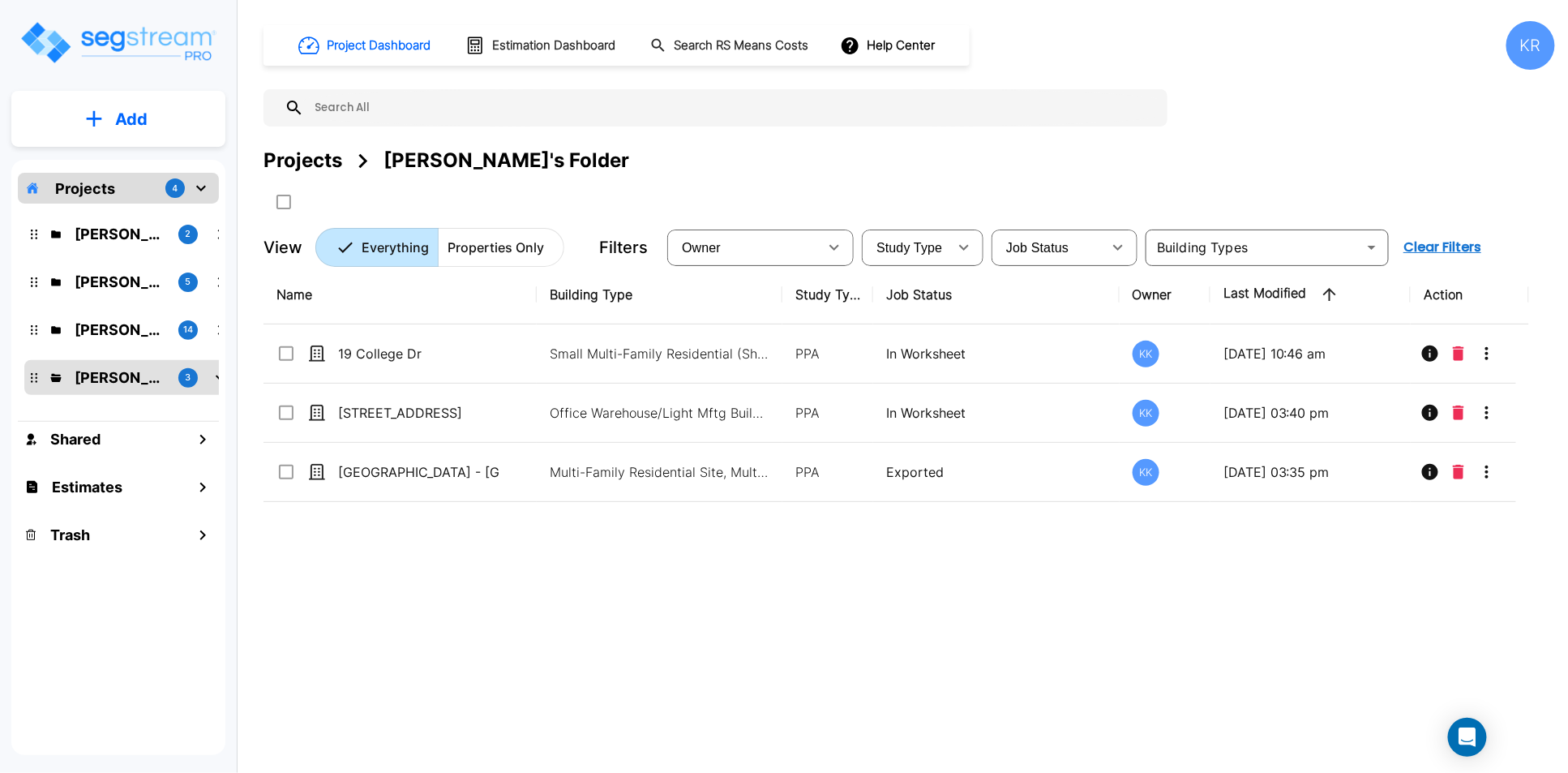
click at [784, 133] on div "Project Dashboard Estimation Dashboard Search RS Means Costs Help Center KR Pro…" at bounding box center [910, 144] width 1292 height 246
click at [99, 180] on p "Projects" at bounding box center [85, 189] width 60 height 22
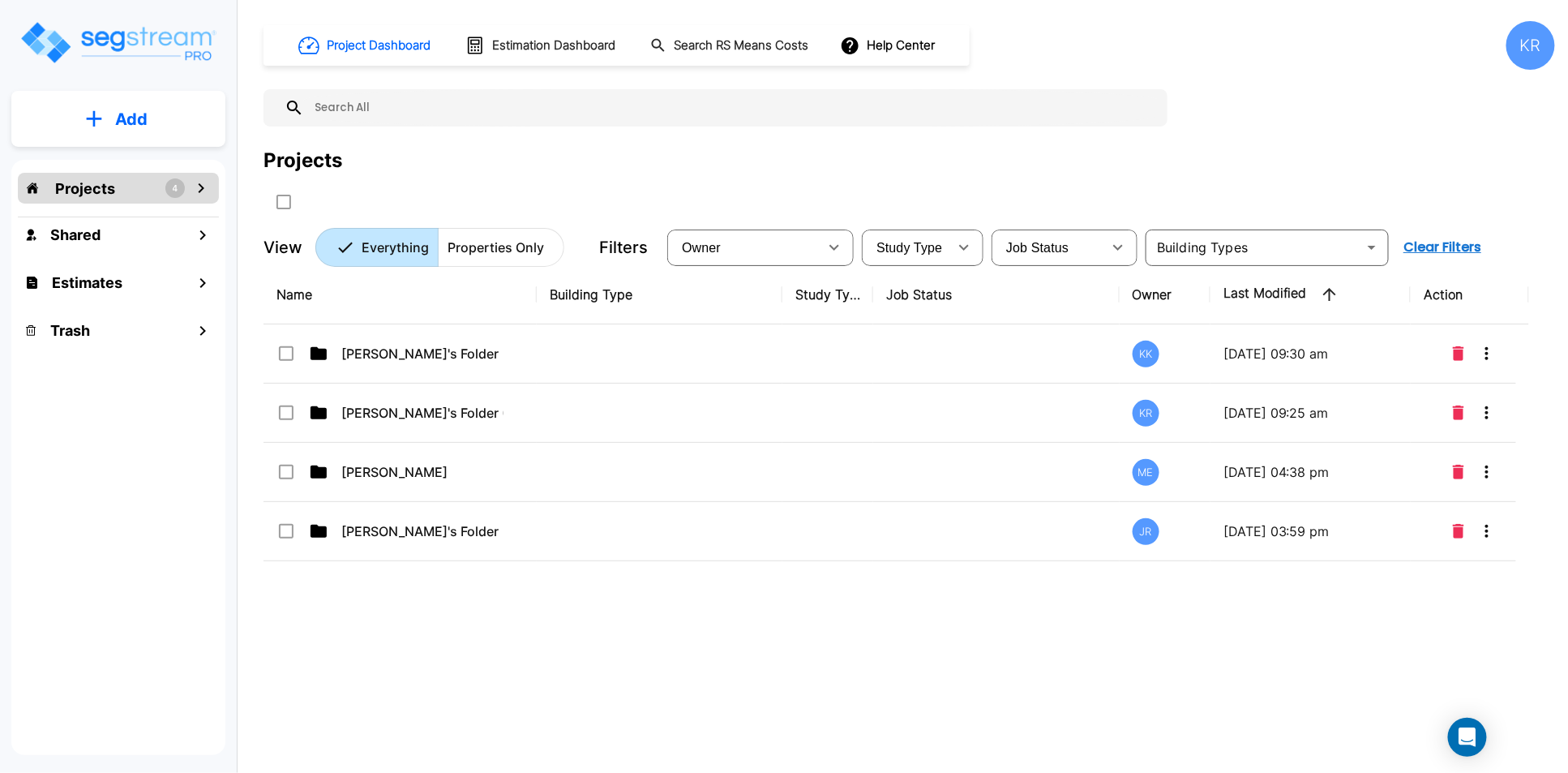
click at [83, 441] on div "Projects 4 Shared Estimates Trash" at bounding box center [117, 458] width 214 height 595
click at [84, 175] on div "Projects 4" at bounding box center [118, 188] width 201 height 30
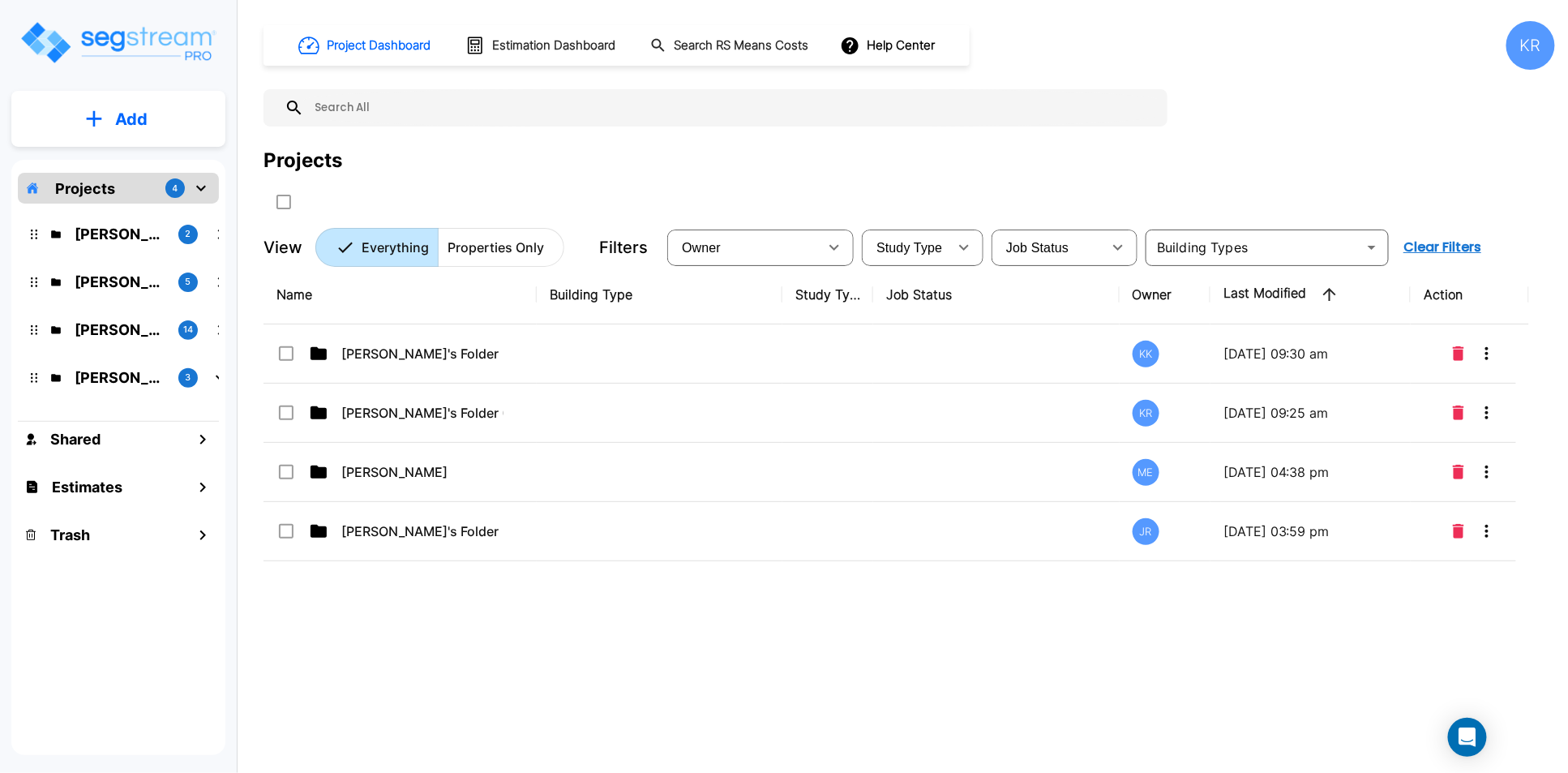
click at [748, 151] on div "Projects" at bounding box center [910, 161] width 1292 height 30
click at [1160, 47] on div "KR" at bounding box center [1531, 46] width 49 height 49
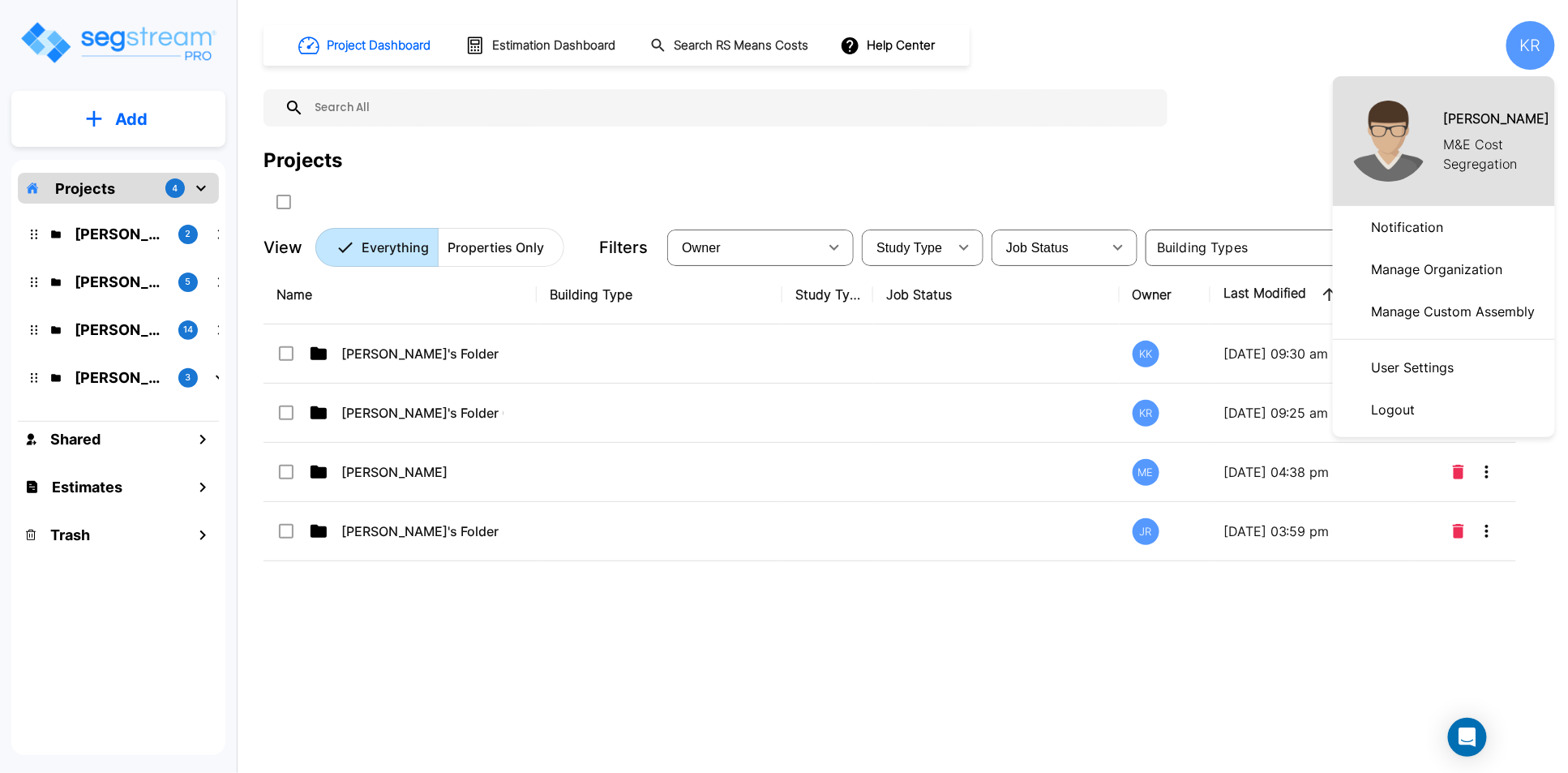
click at [1160, 408] on p "Logout" at bounding box center [1393, 409] width 57 height 32
